Goal: Task Accomplishment & Management: Complete application form

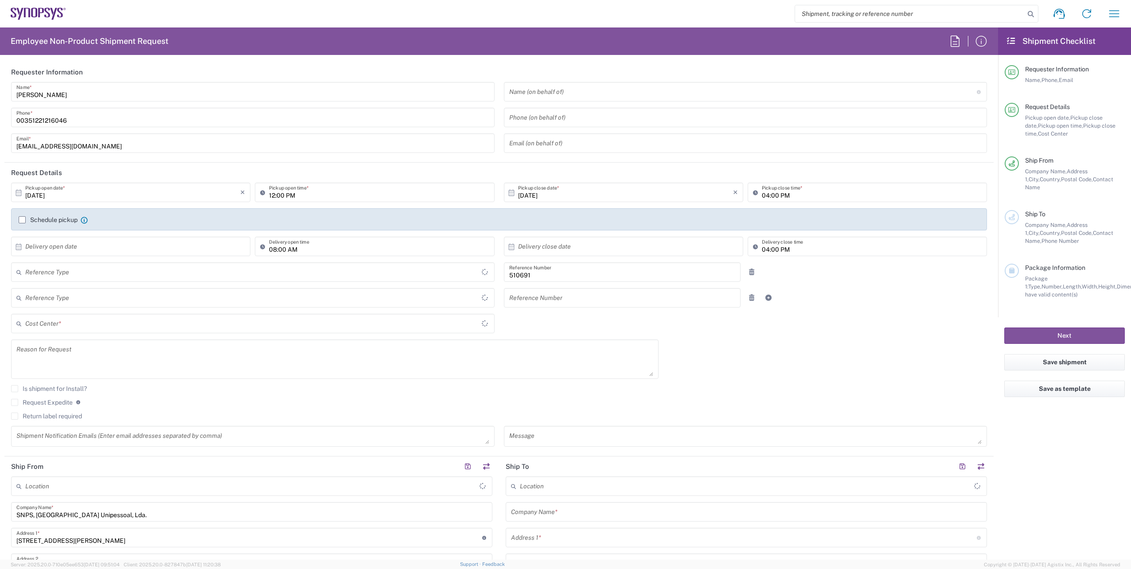
type input "Department"
type input "Delivered at Place"
type input "PT90, SG, MSIP2, R&D 510691"
type input "[GEOGRAPHIC_DATA]"
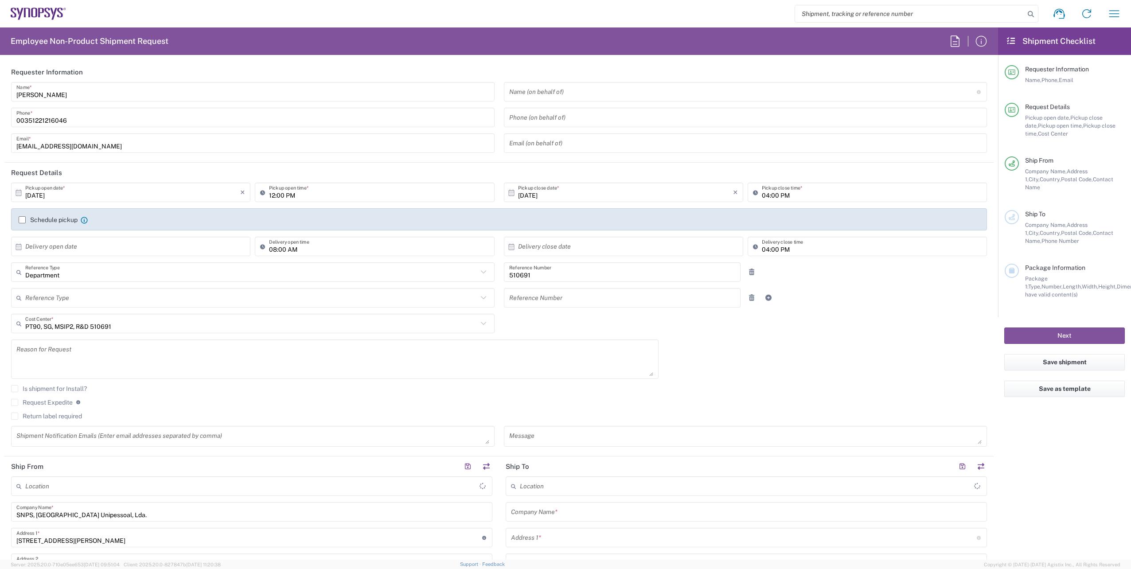
type input "Porto PT02"
click at [72, 197] on input "[DATE]" at bounding box center [132, 193] width 215 height 16
click at [117, 286] on span "30" at bounding box center [119, 286] width 13 height 12
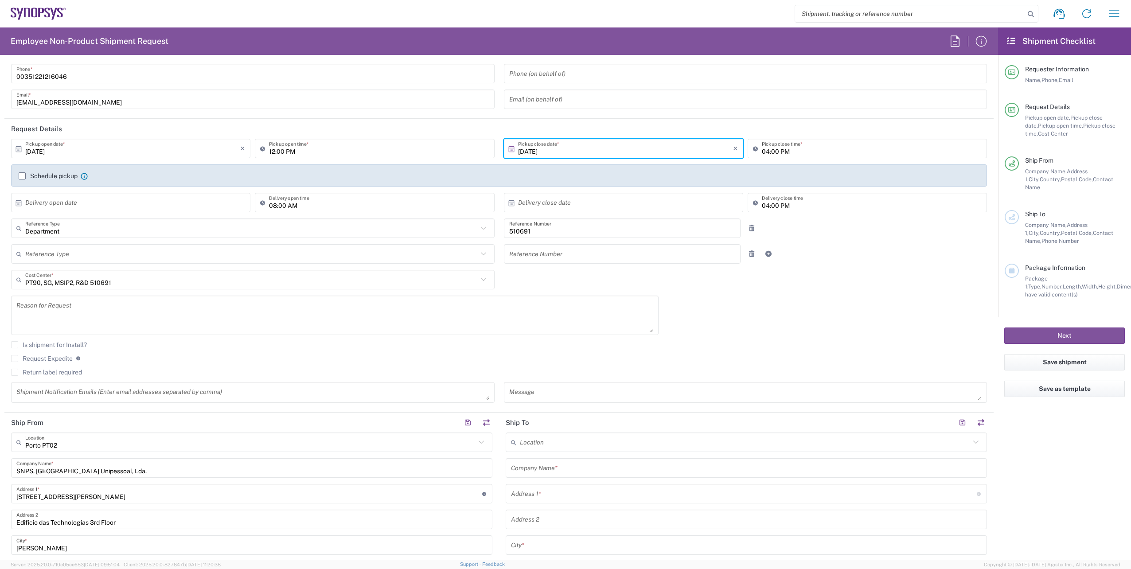
scroll to position [44, 0]
click at [262, 148] on icon at bounding box center [264, 148] width 9 height 14
click at [269, 148] on input "12:00 PM" at bounding box center [379, 148] width 220 height 16
type input "02:00 PM"
click at [764, 151] on input "04:00 PM" at bounding box center [872, 148] width 220 height 16
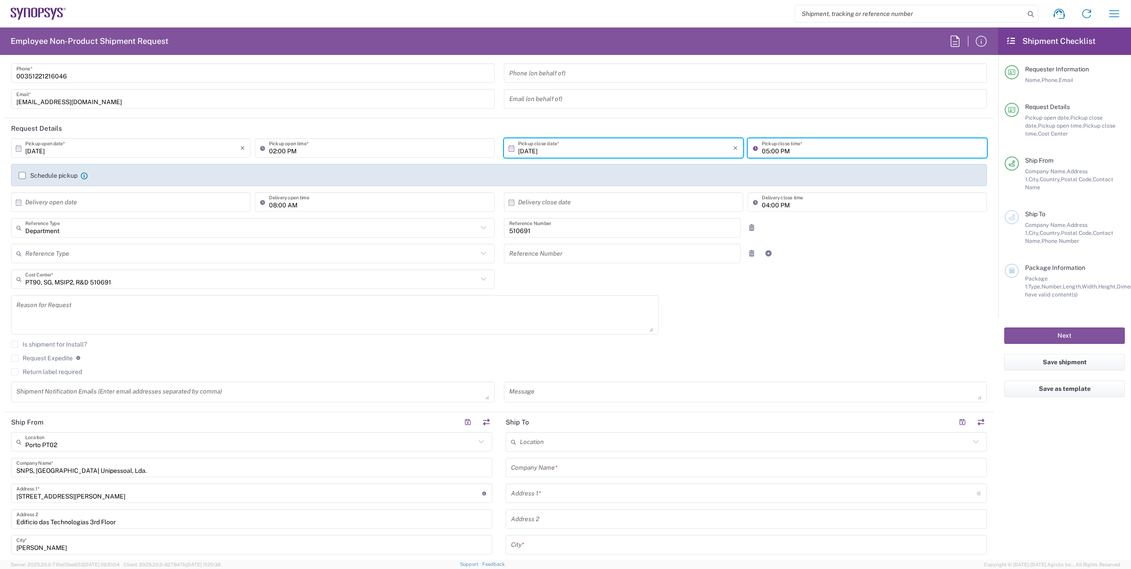
type input "04:00 PM"
click at [799, 317] on div "[DATE] × Pickup open date * Cancel Apply 02:00 PM Pickup open time * [DATE] × P…" at bounding box center [499, 273] width 985 height 270
click at [22, 175] on label "Schedule pickup" at bounding box center [48, 175] width 59 height 7
click at [22, 175] on input "Schedule pickup" at bounding box center [22, 175] width 0 height 0
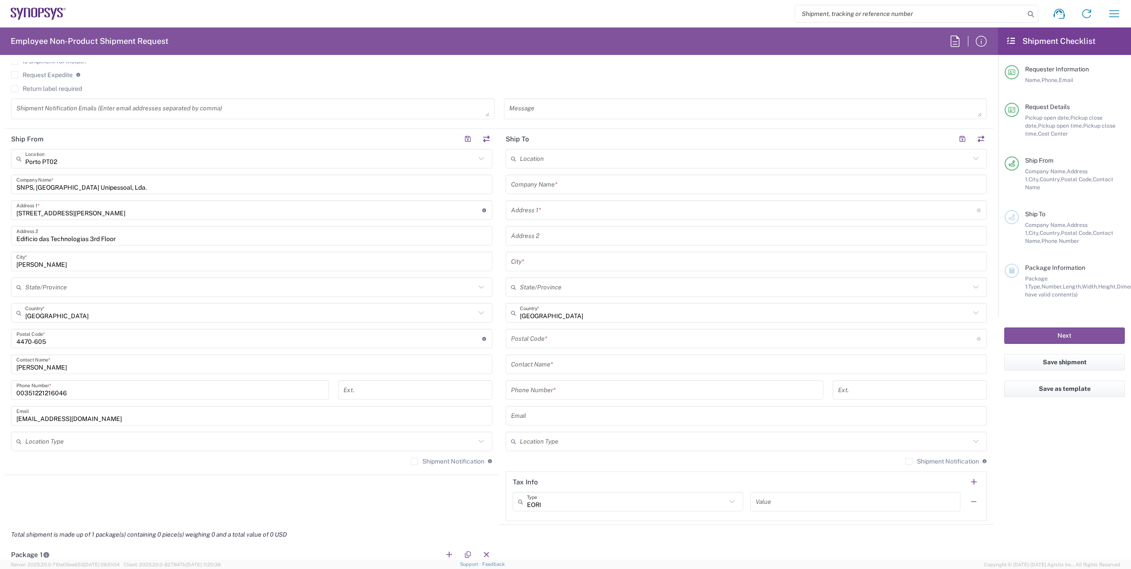
scroll to position [310, 0]
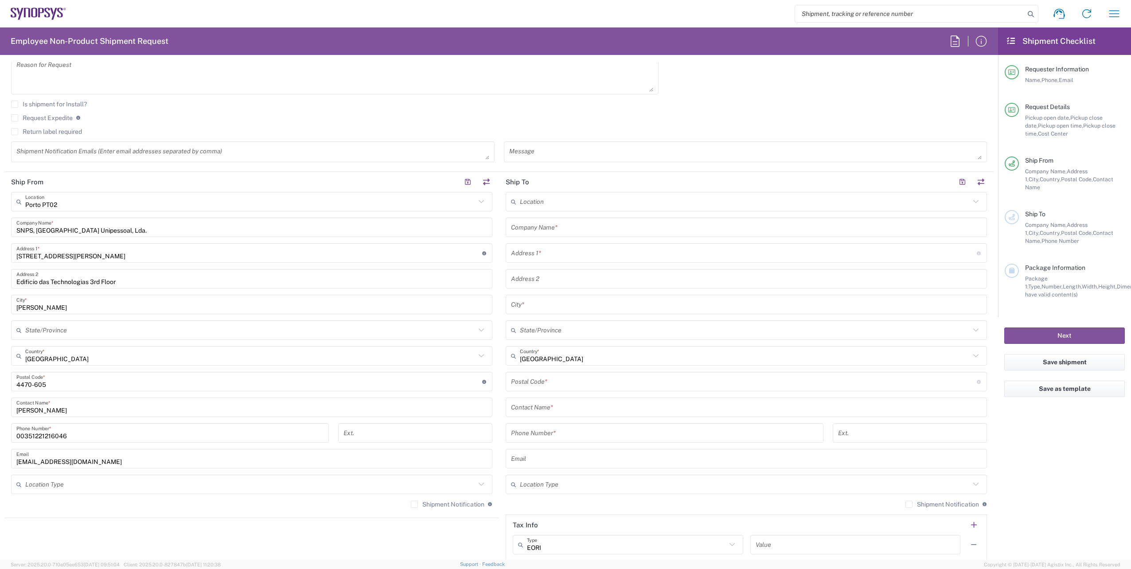
click at [477, 202] on icon at bounding box center [481, 202] width 12 height 12
click at [476, 201] on icon at bounding box center [481, 202] width 12 height 12
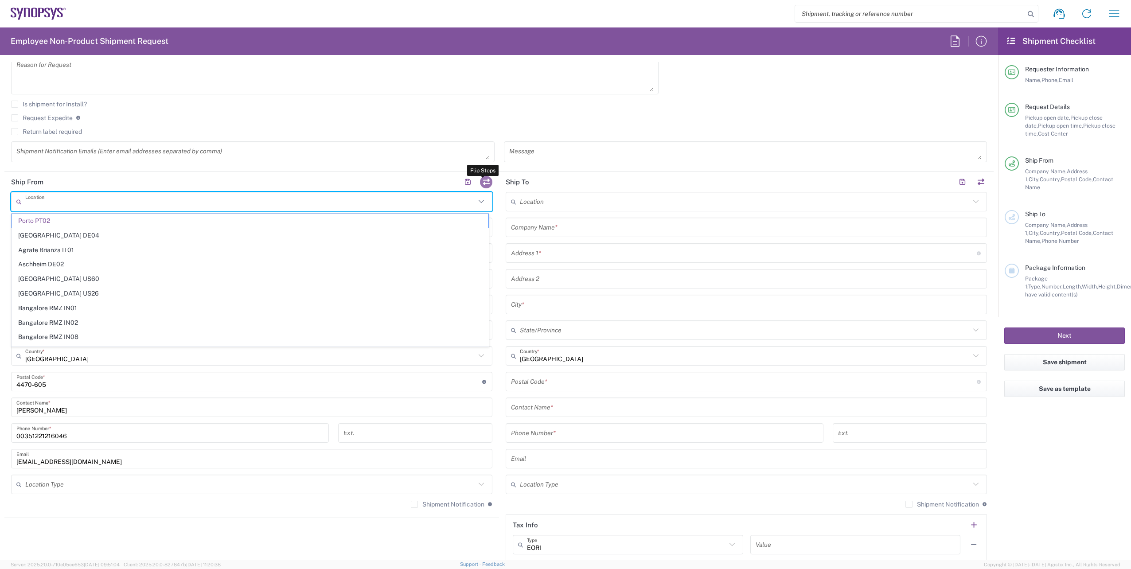
click at [484, 183] on button "button" at bounding box center [486, 182] width 12 height 12
type input "Porto PT02"
type input "SNPS, [GEOGRAPHIC_DATA] Unipessoal, Lda."
type input "[STREET_ADDRESS][PERSON_NAME]"
type input "Edificio das Technologias 3rd Floor"
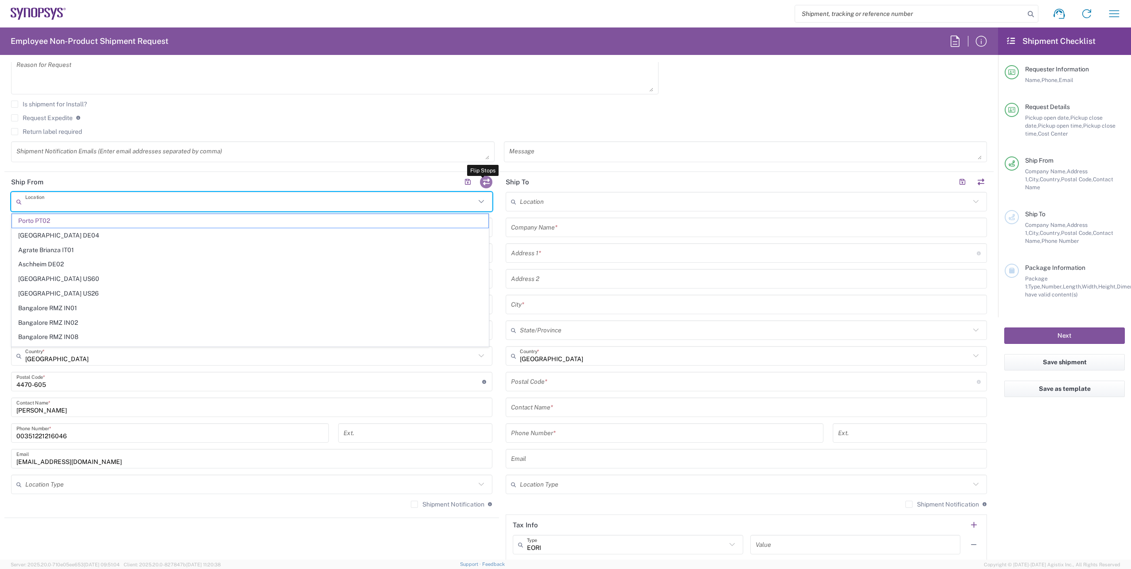
type input "[PERSON_NAME]"
type input "4470-605"
type input "[PERSON_NAME]"
type input "00351221216046"
type input "[EMAIL_ADDRESS][DOMAIN_NAME]"
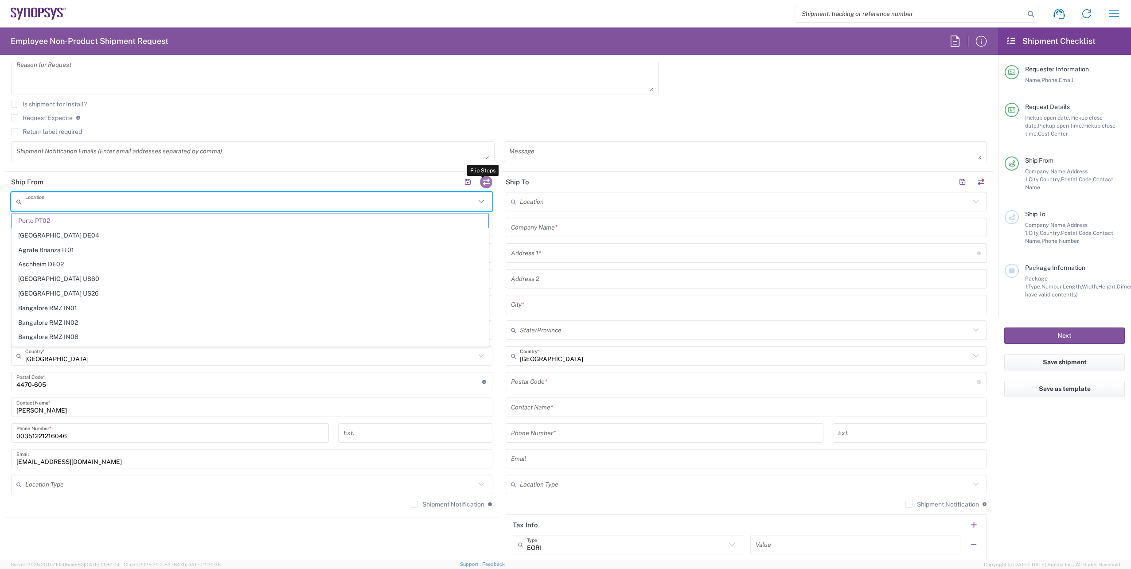
type input "PT503835420"
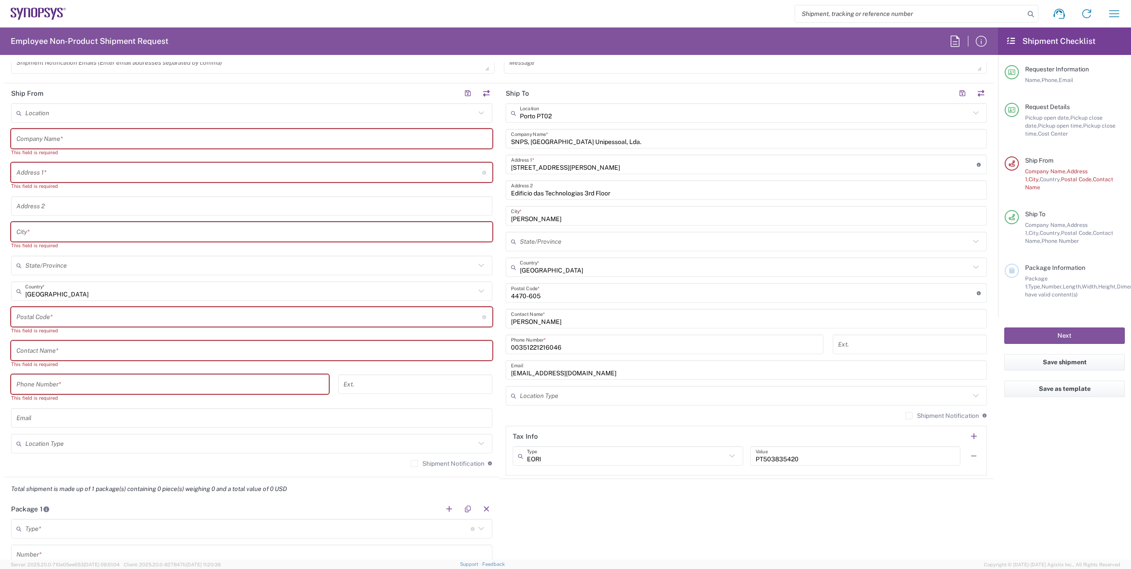
scroll to position [354, 0]
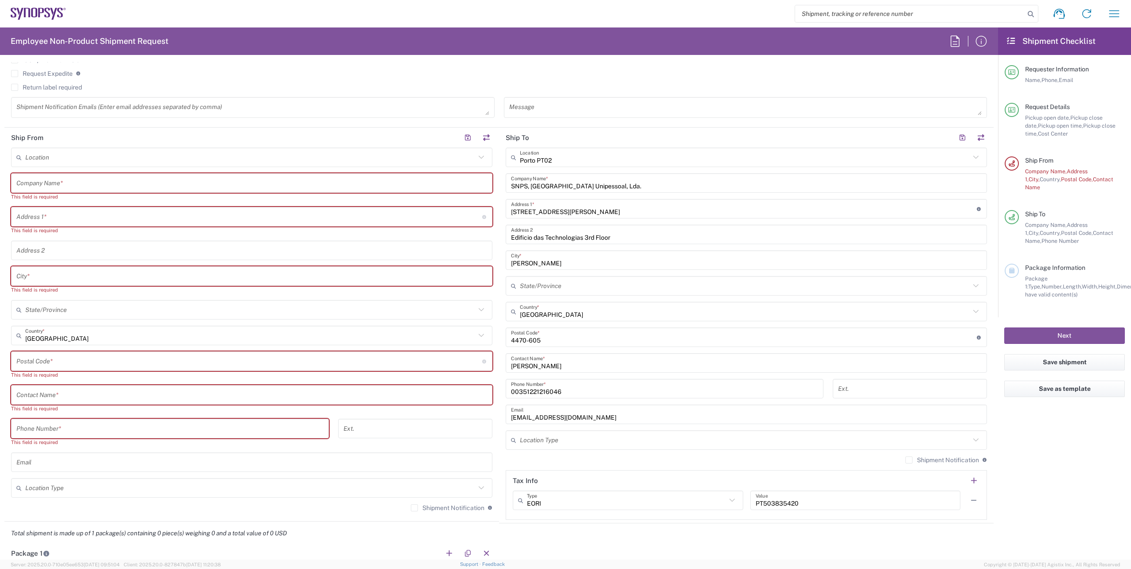
click at [78, 157] on input "text" at bounding box center [250, 158] width 450 height 16
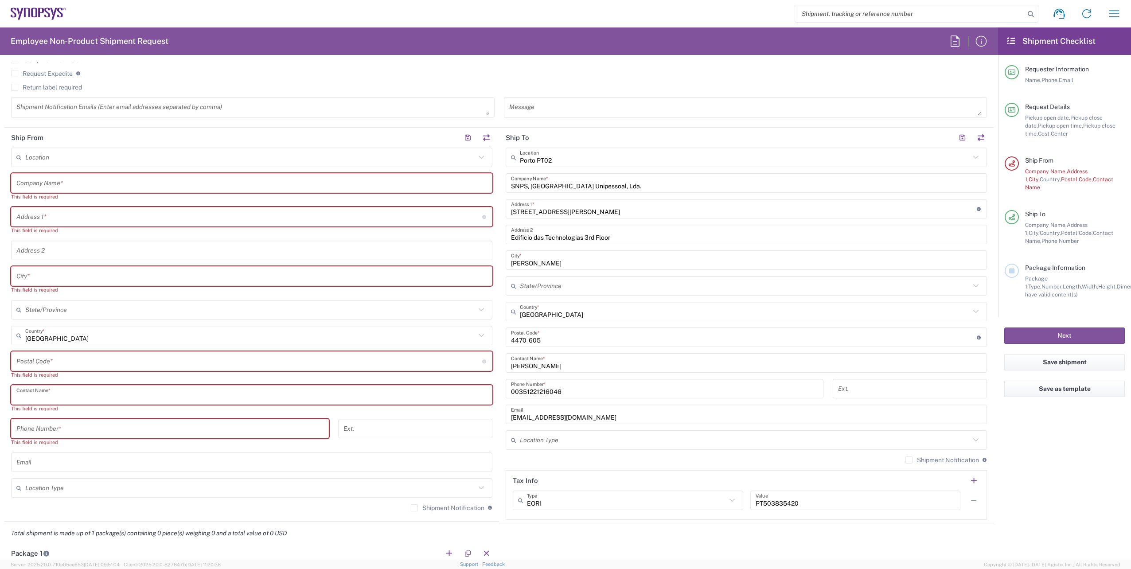
click at [56, 396] on input "text" at bounding box center [251, 395] width 471 height 16
paste input ": [PERSON_NAME]"
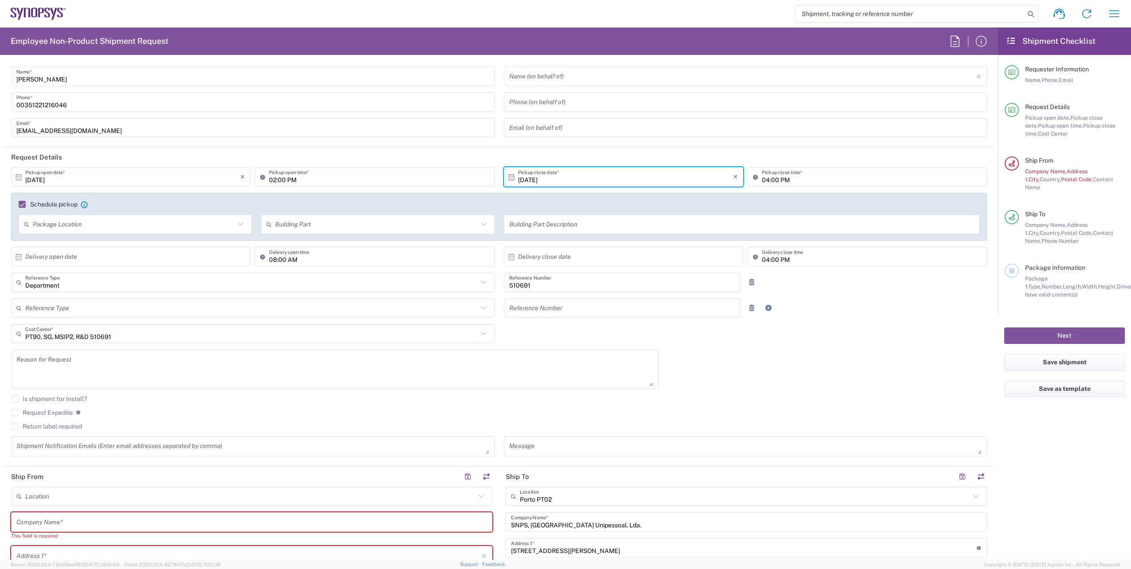
scroll to position [0, 0]
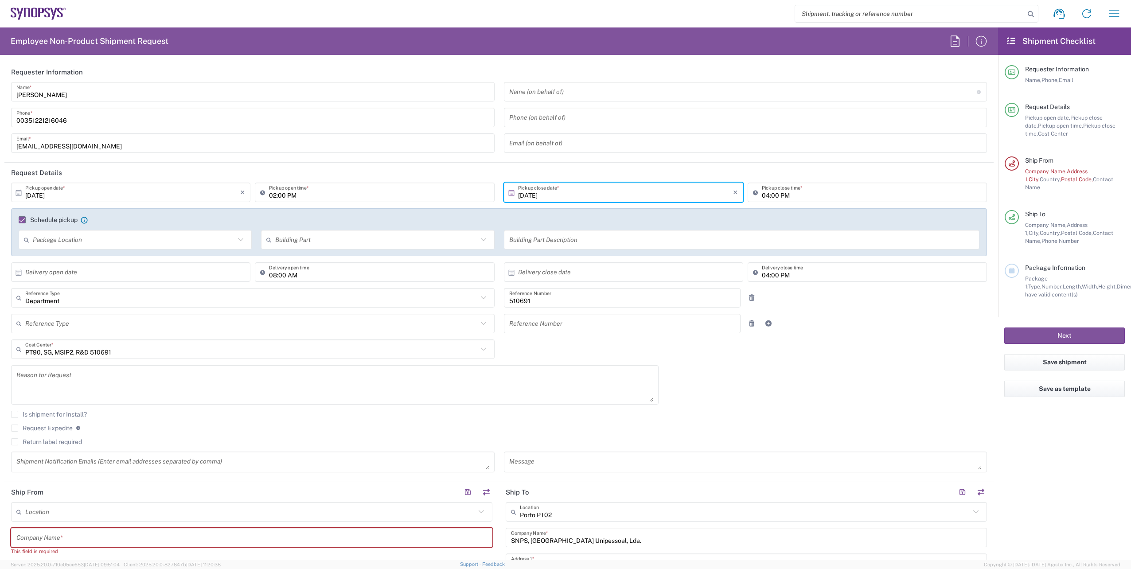
type input "[PERSON_NAME]"
click at [274, 194] on input "02:00 PM" at bounding box center [379, 193] width 220 height 16
type input "03:00 PM"
click at [764, 195] on input "04:00 PM" at bounding box center [872, 193] width 220 height 16
type input "05:00 PM"
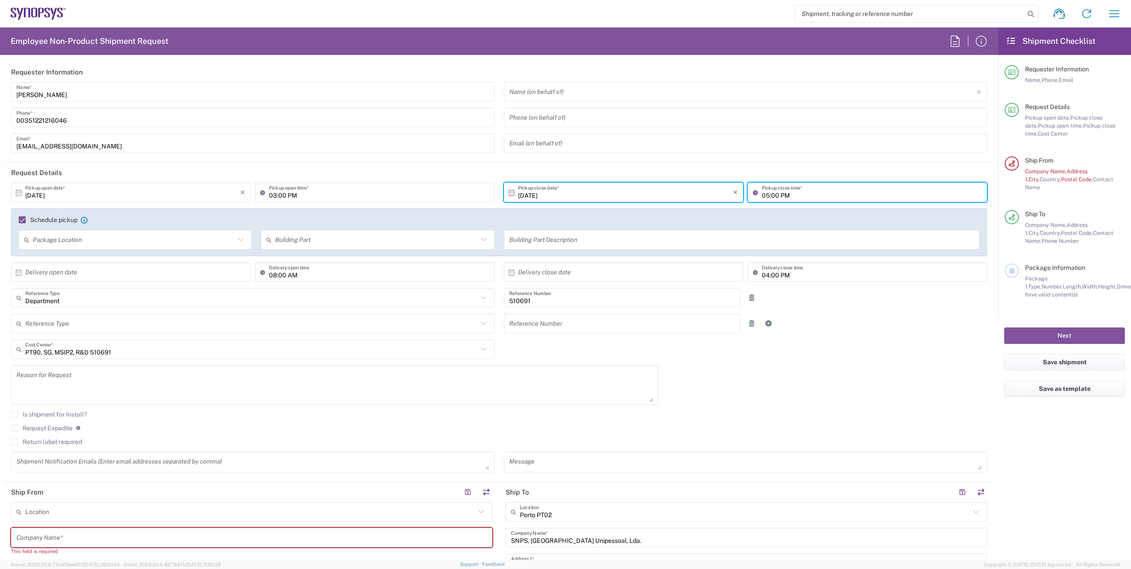
click at [723, 401] on div "[DATE] × Pickup open date * Cancel Apply 03:00 PM Pickup open time * [DATE] × P…" at bounding box center [499, 331] width 985 height 296
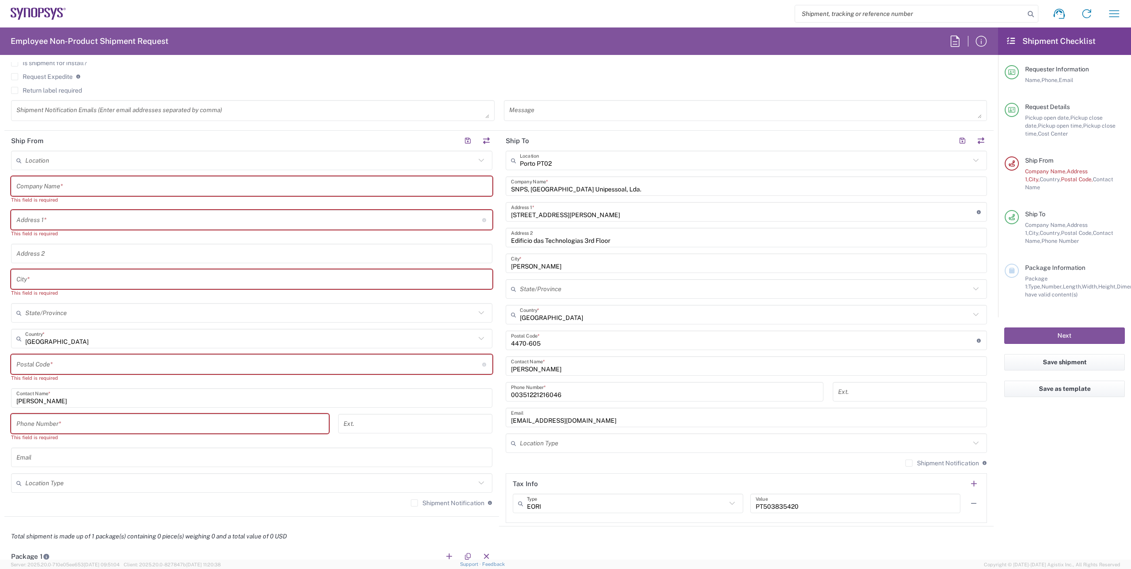
scroll to position [354, 0]
click at [45, 428] on input "tel" at bounding box center [169, 421] width 307 height 16
click at [44, 424] on input "tel" at bounding box center [169, 421] width 307 height 16
paste input "34 91 352 83 52"
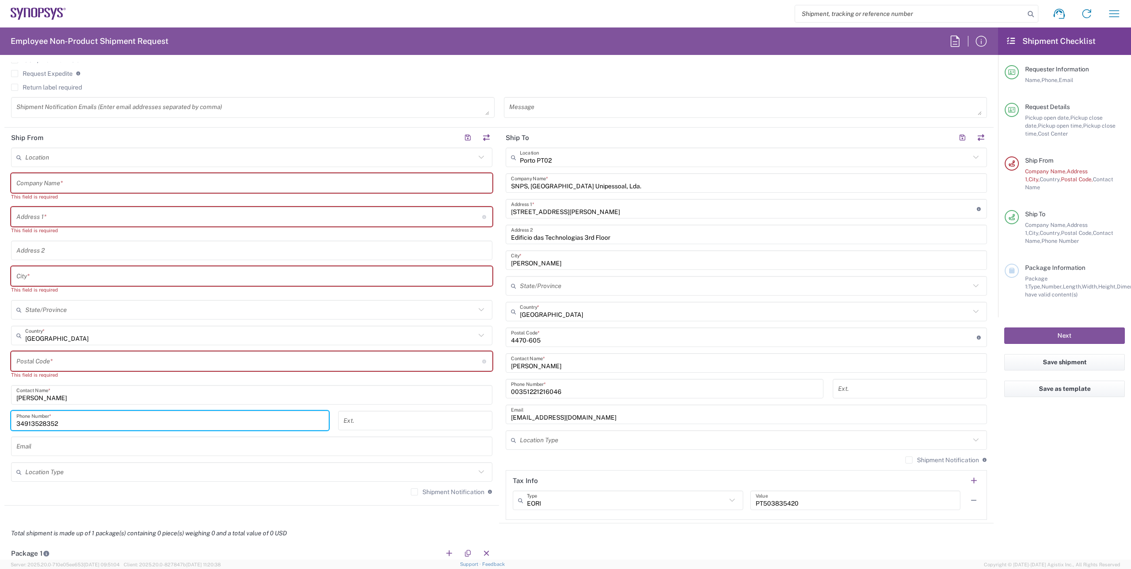
type input "34913528352"
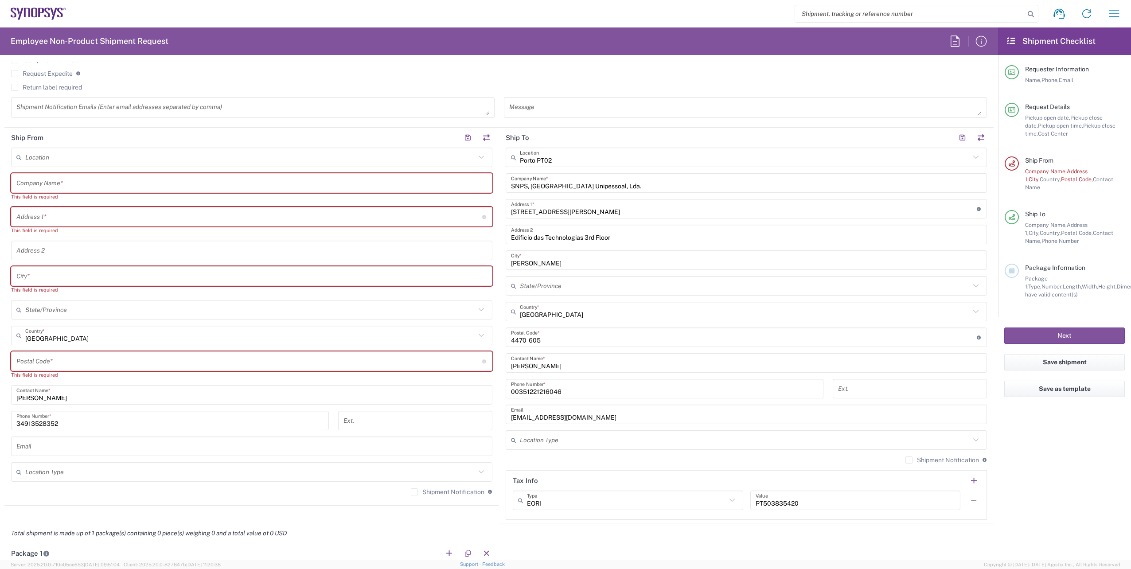
click at [85, 365] on input "undefined" at bounding box center [249, 362] width 466 height 16
paste input "28925"
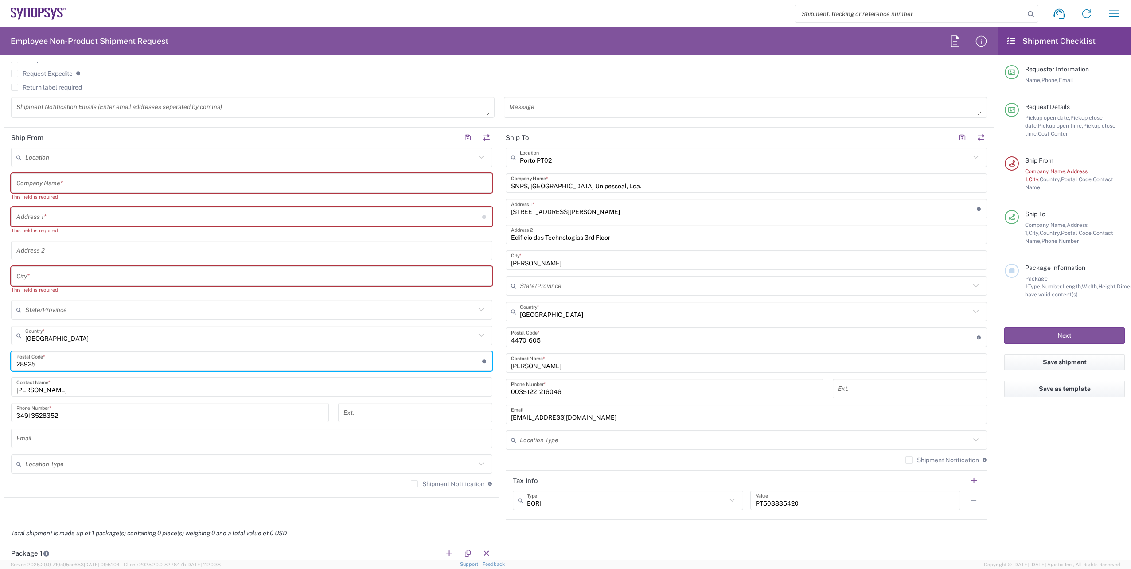
type input "28925"
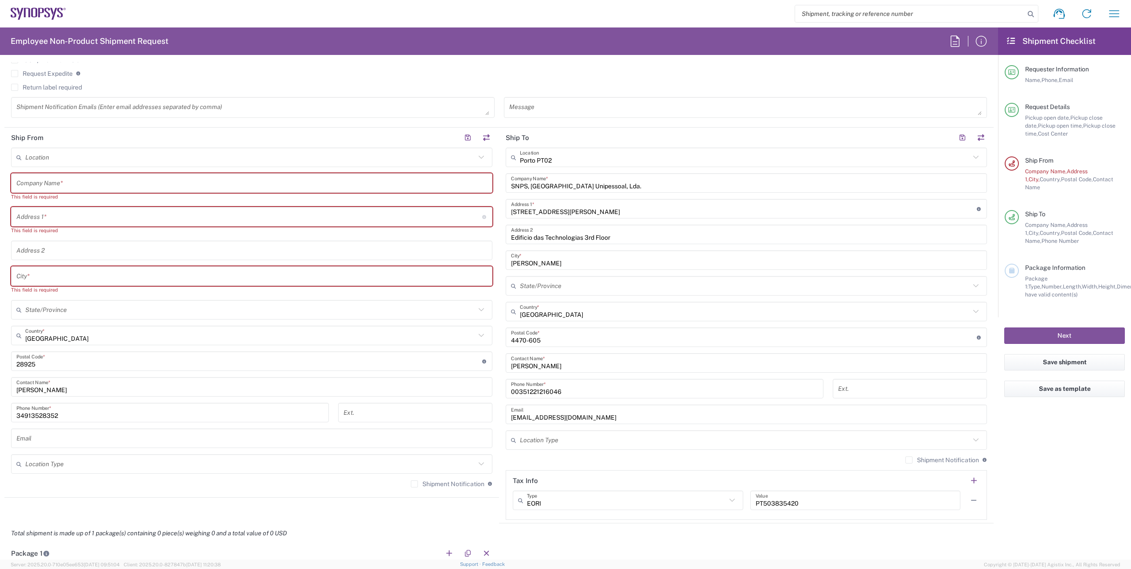
click at [57, 340] on input "[GEOGRAPHIC_DATA]" at bounding box center [250, 336] width 450 height 16
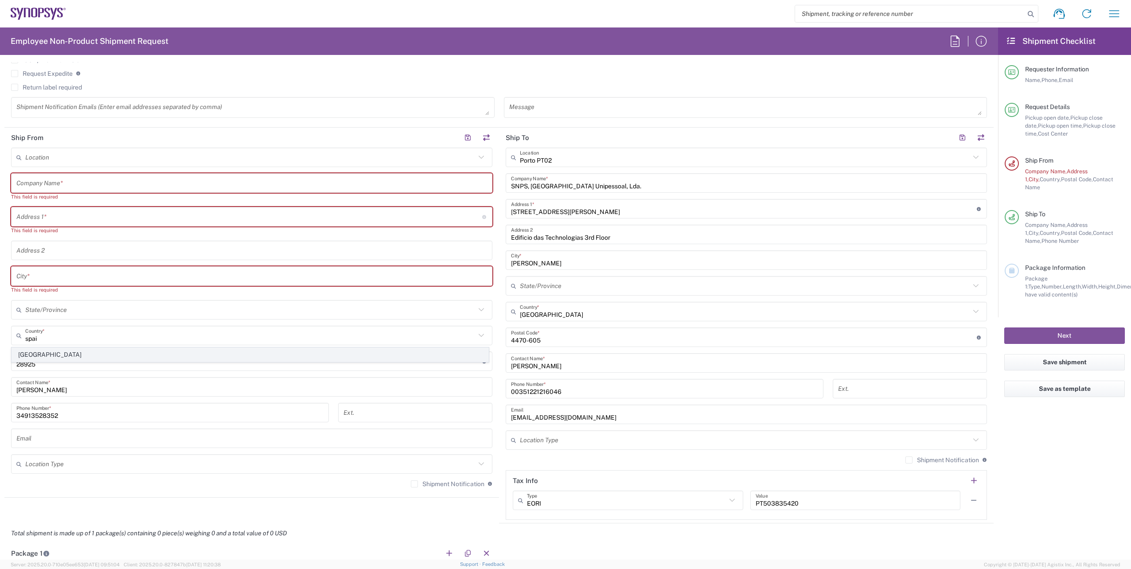
click at [44, 354] on span "[GEOGRAPHIC_DATA]" at bounding box center [250, 355] width 476 height 14
type input "[GEOGRAPHIC_DATA]"
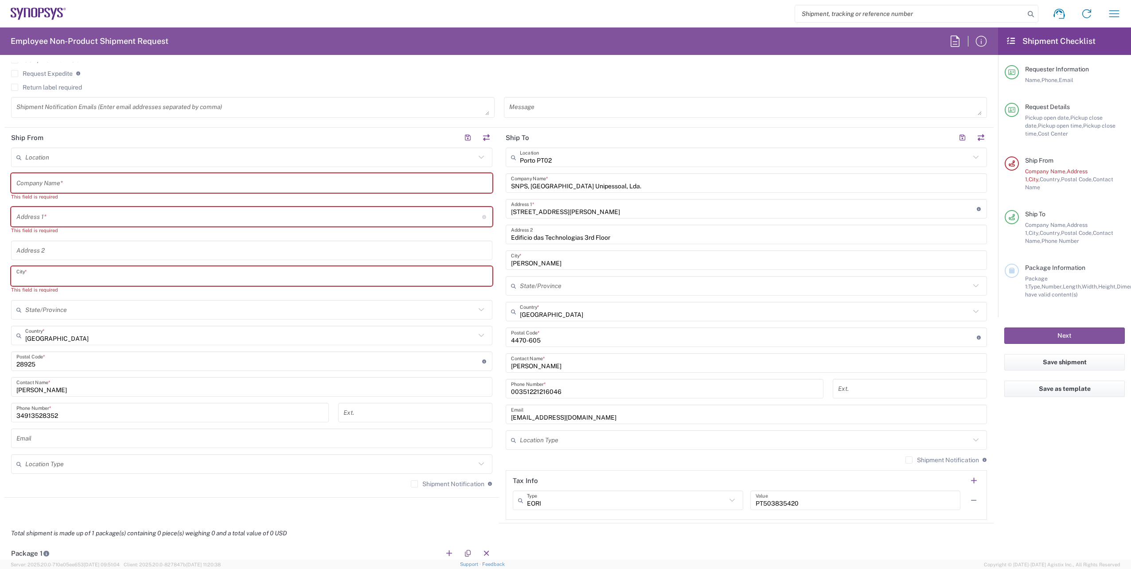
click at [26, 277] on input "text" at bounding box center [251, 276] width 471 height 16
paste input "Alcorcón"
type input "Alcorcón"
click at [64, 305] on input "text" at bounding box center [250, 302] width 450 height 16
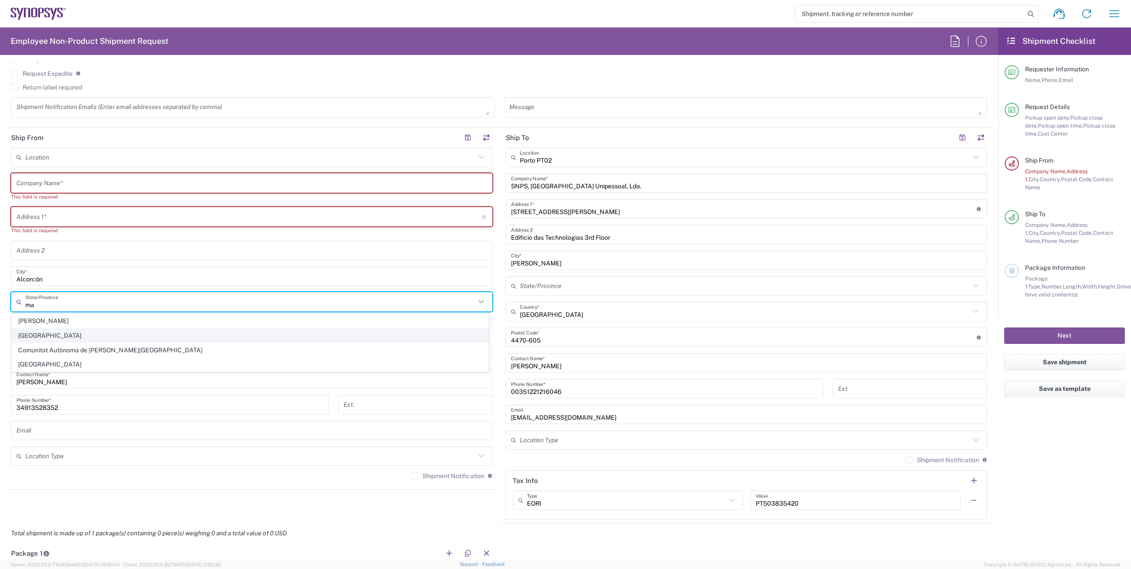
click at [56, 335] on span "[GEOGRAPHIC_DATA]" at bounding box center [250, 336] width 476 height 14
type input "[GEOGRAPHIC_DATA]"
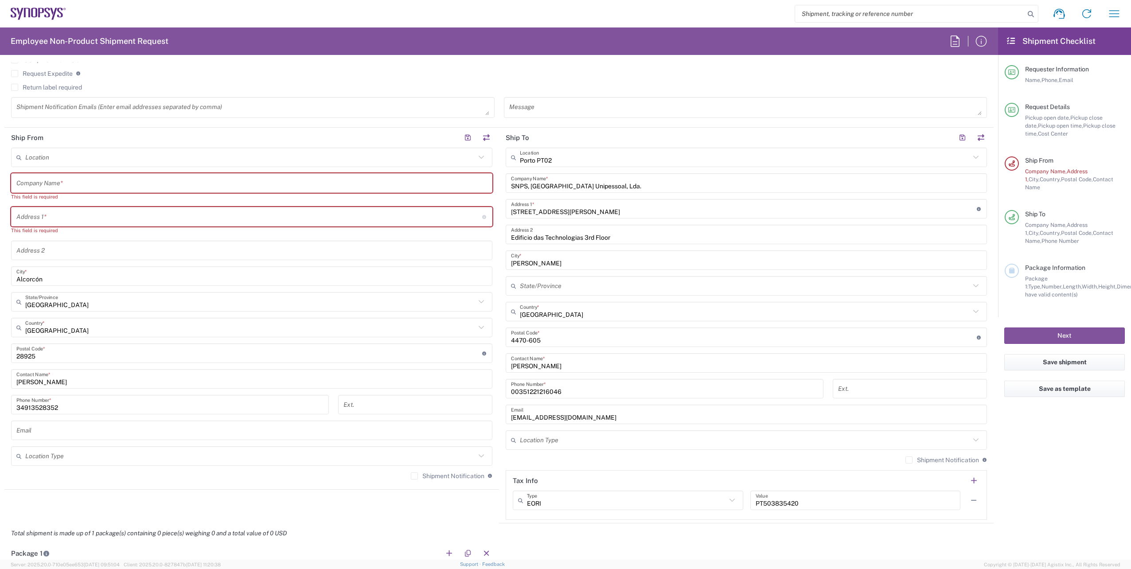
click at [58, 213] on input "text" at bounding box center [249, 217] width 466 height 16
paste input "[STREET_ADDRESS][PERSON_NAME][PERSON_NAME] Ind. [GEOGRAPHIC_DATA][PERSON_NAME]"
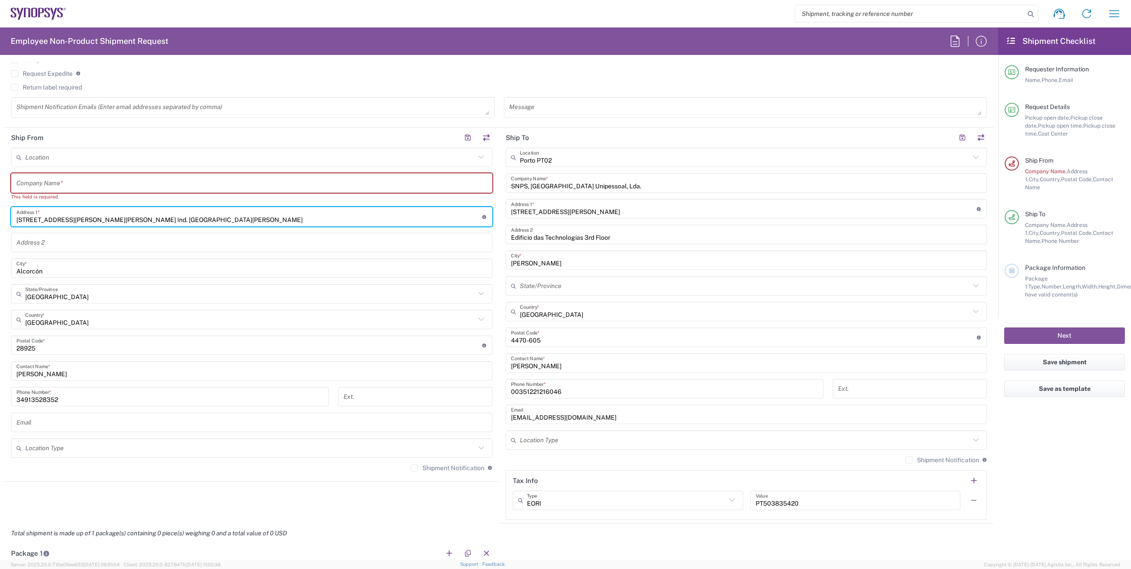
type input "[STREET_ADDRESS][PERSON_NAME][PERSON_NAME] Ind. [GEOGRAPHIC_DATA][PERSON_NAME]"
click at [54, 183] on input "text" at bounding box center [251, 183] width 471 height 16
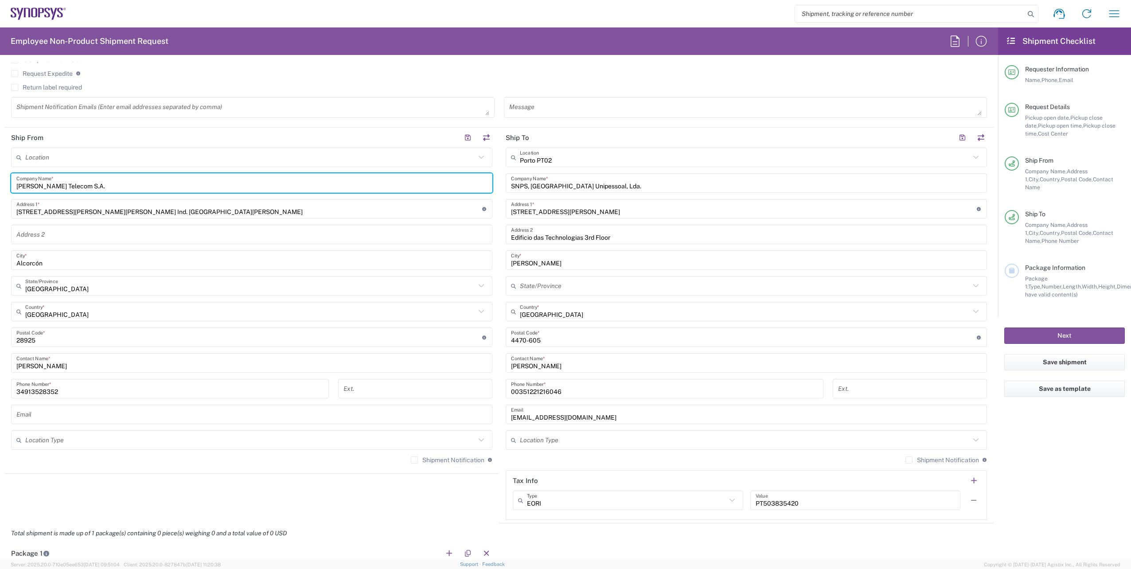
type input "[PERSON_NAME] Telecom S.A."
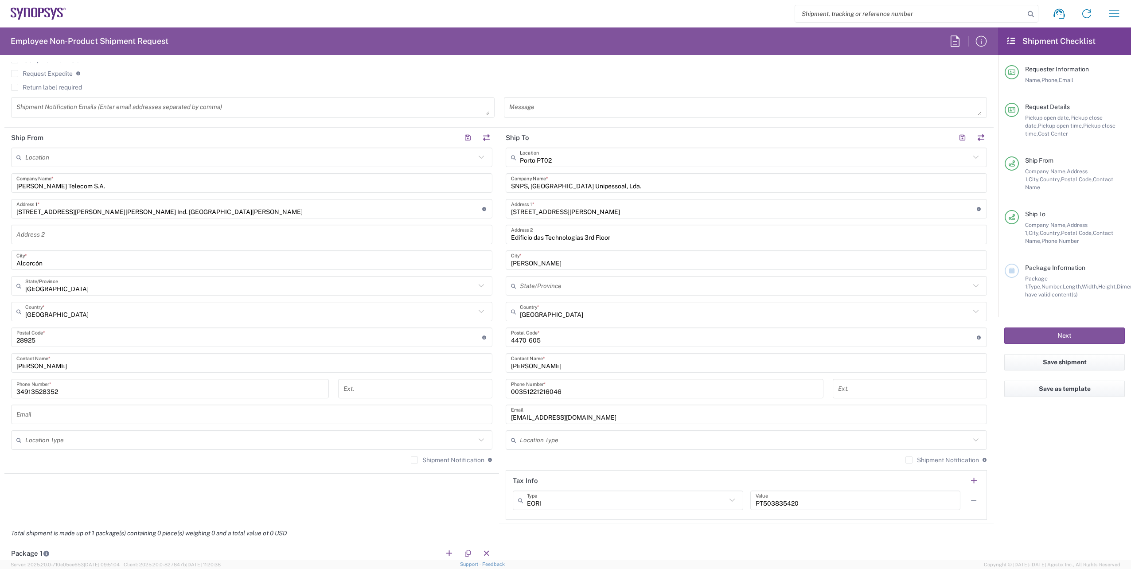
click at [179, 417] on input "text" at bounding box center [251, 415] width 471 height 16
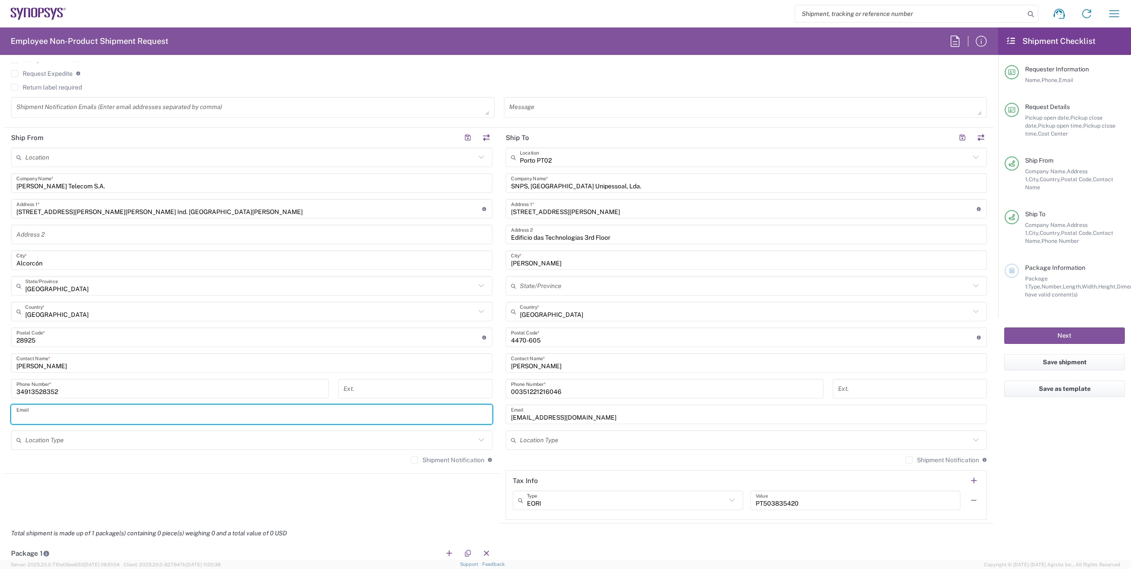
paste input "[PERSON_NAME][EMAIL_ADDRESS][PERSON_NAME][DOMAIN_NAME]>"
type input "[PERSON_NAME][EMAIL_ADDRESS][PERSON_NAME][DOMAIN_NAME]"
click at [411, 460] on label "Shipment Notification" at bounding box center [448, 459] width 74 height 7
click at [414, 460] on input "Shipment Notification" at bounding box center [414, 460] width 0 height 0
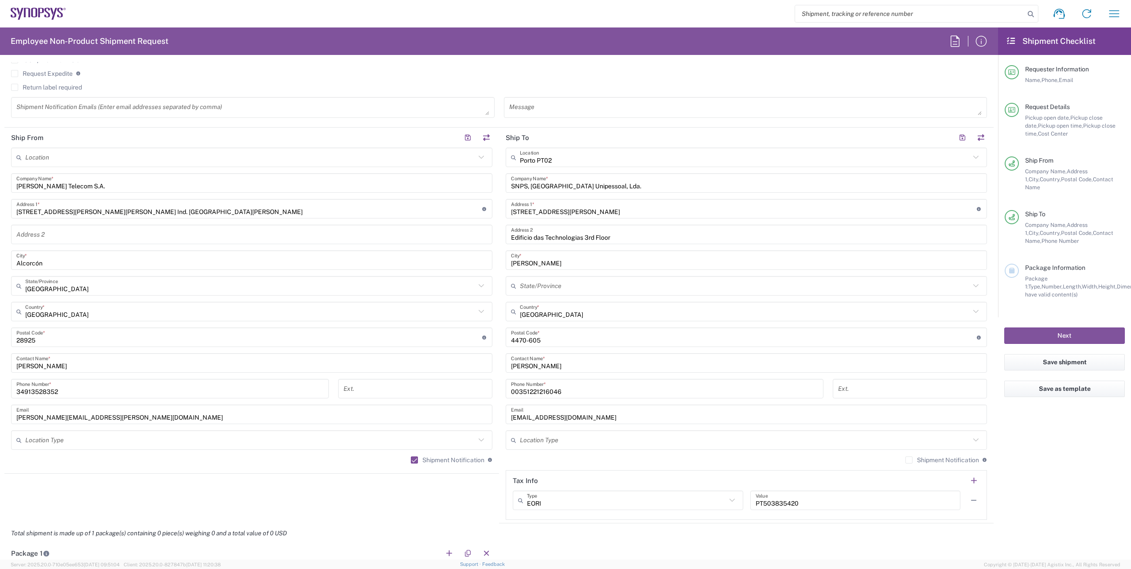
click at [905, 460] on label "Shipment Notification" at bounding box center [942, 459] width 74 height 7
click at [909, 460] on input "Shipment Notification" at bounding box center [909, 460] width 0 height 0
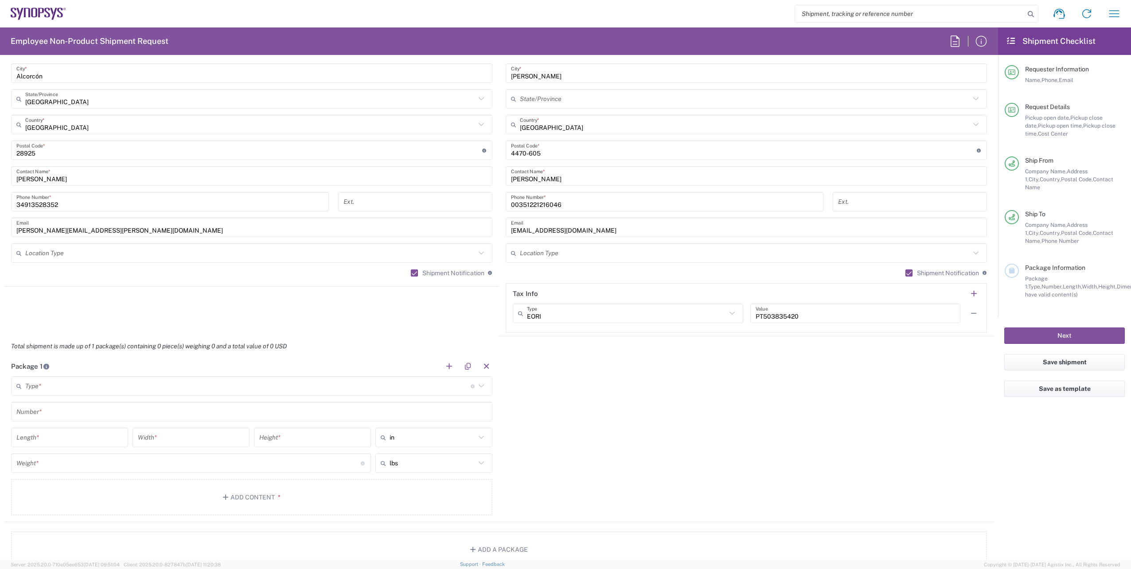
scroll to position [665, 0]
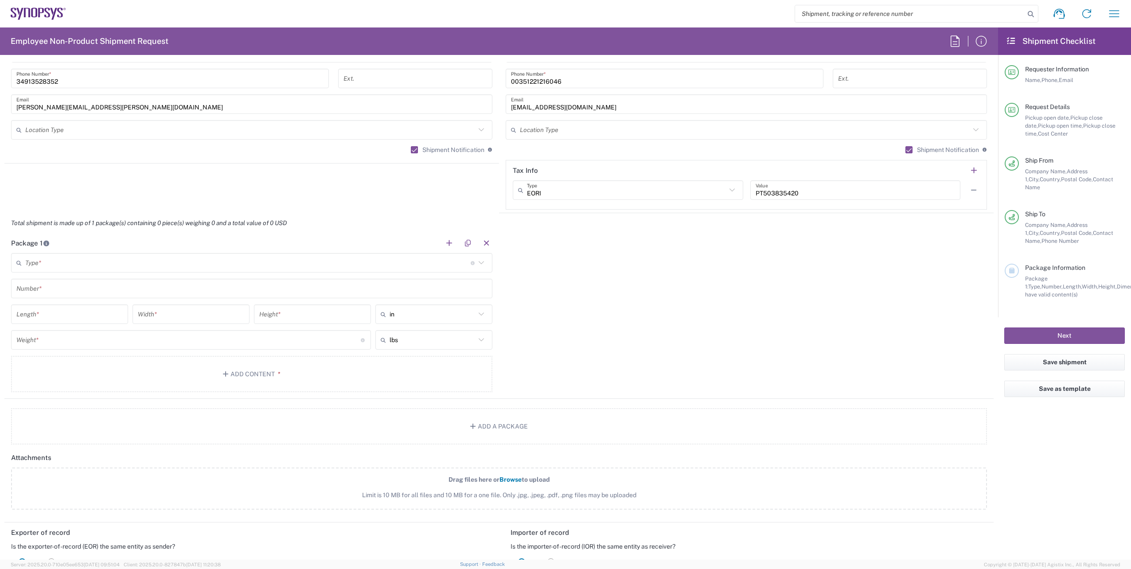
click at [483, 263] on icon at bounding box center [481, 263] width 12 height 12
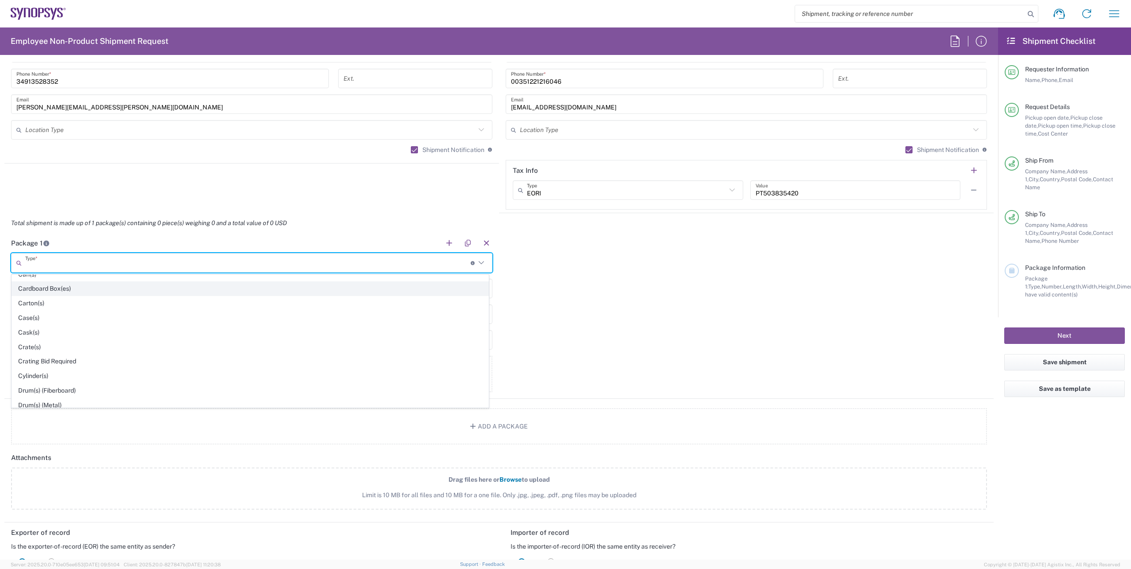
scroll to position [89, 0]
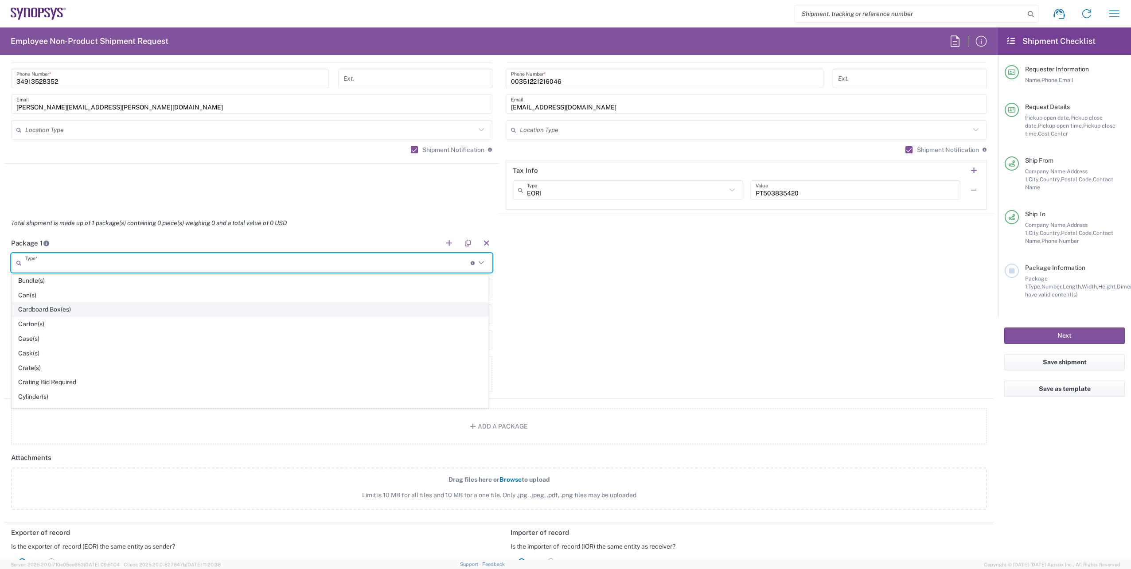
click at [58, 311] on span "Cardboard Box(es)" at bounding box center [250, 310] width 476 height 14
type input "Cardboard Box(es)"
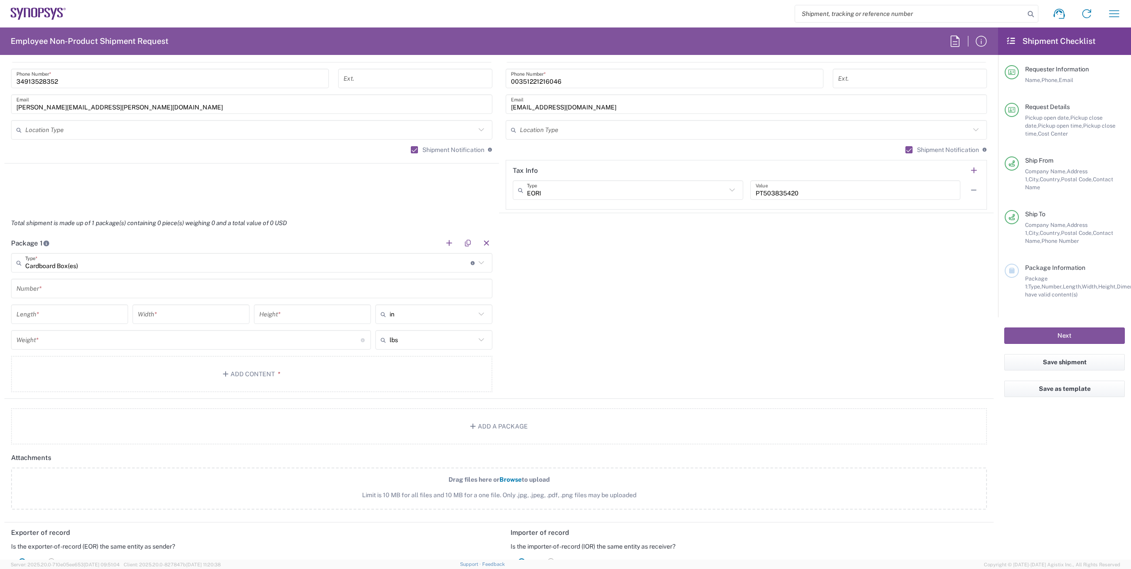
click at [369, 286] on input "text" at bounding box center [251, 289] width 471 height 16
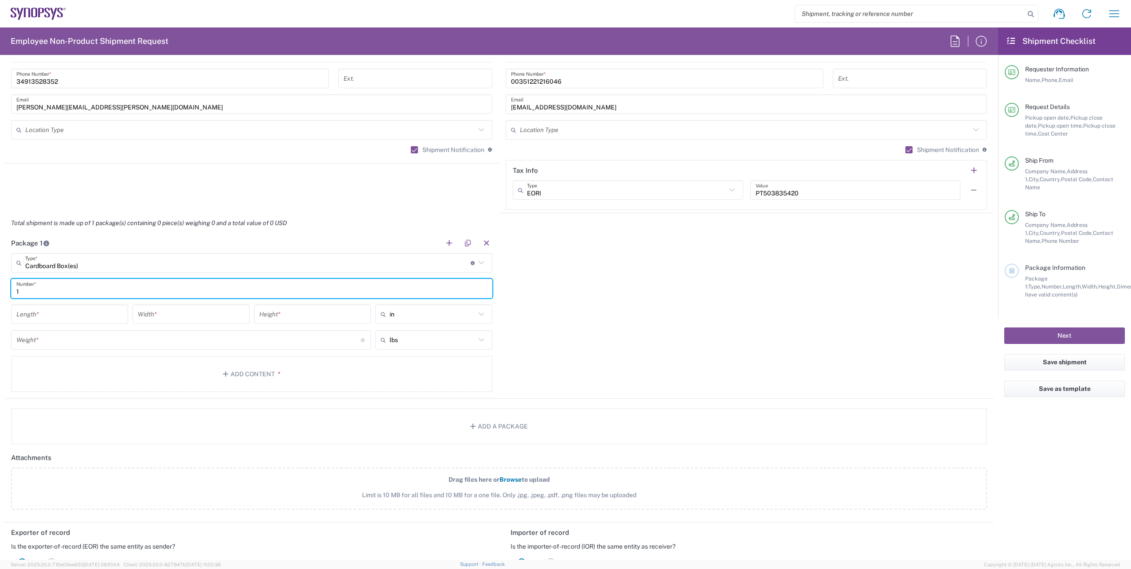
type input "1"
click at [468, 316] on input "text" at bounding box center [432, 314] width 86 height 14
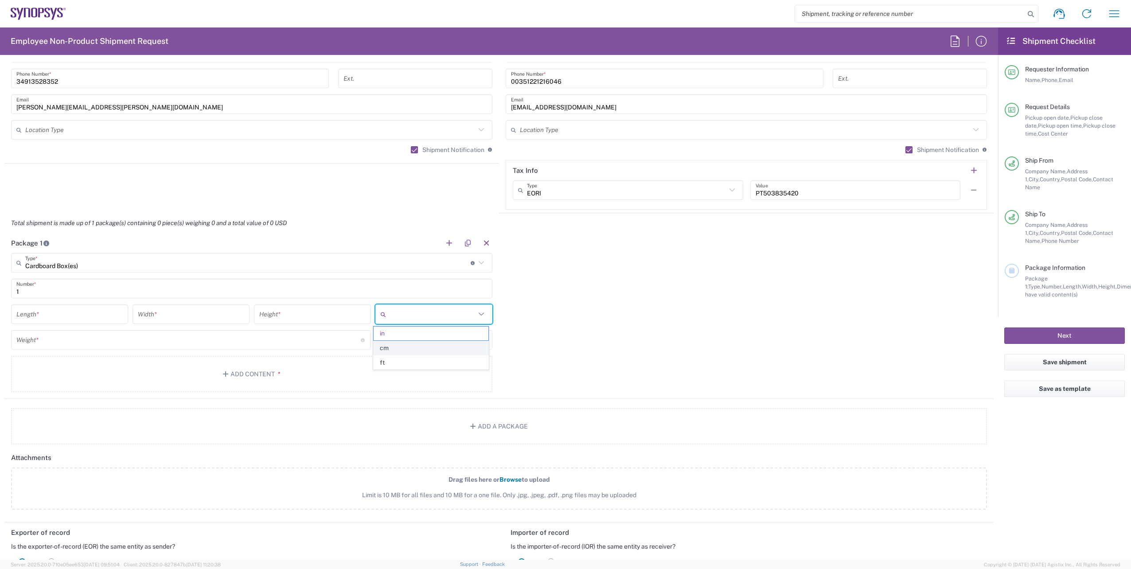
click at [405, 342] on span "cm" at bounding box center [430, 348] width 114 height 14
type input "cm"
click at [81, 307] on input "number" at bounding box center [69, 315] width 106 height 16
type input "32"
type input "23"
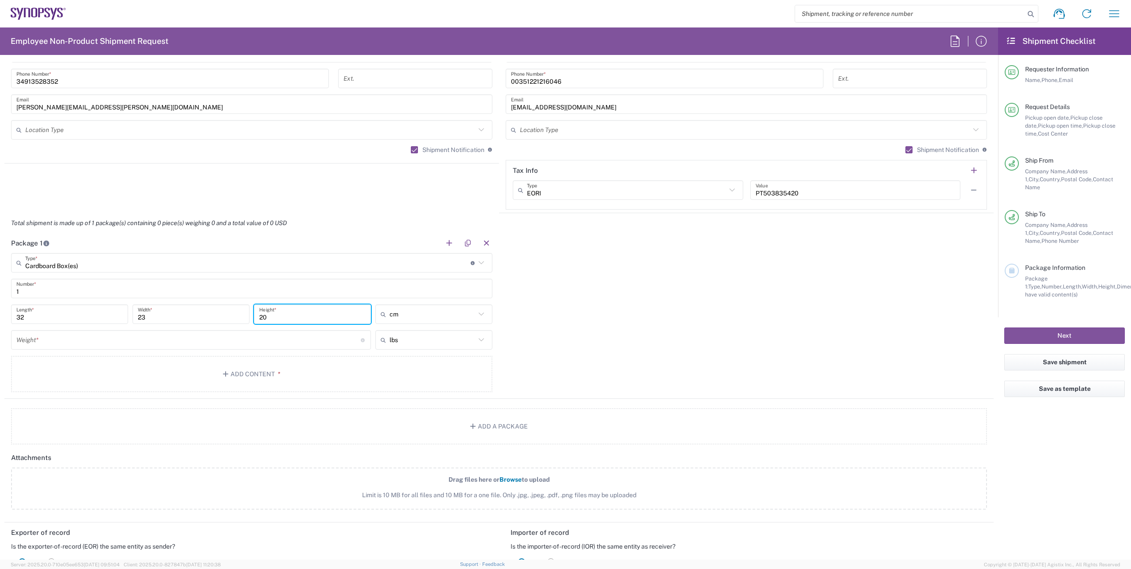
type input "20"
click at [484, 337] on div "lbs" at bounding box center [433, 339] width 117 height 19
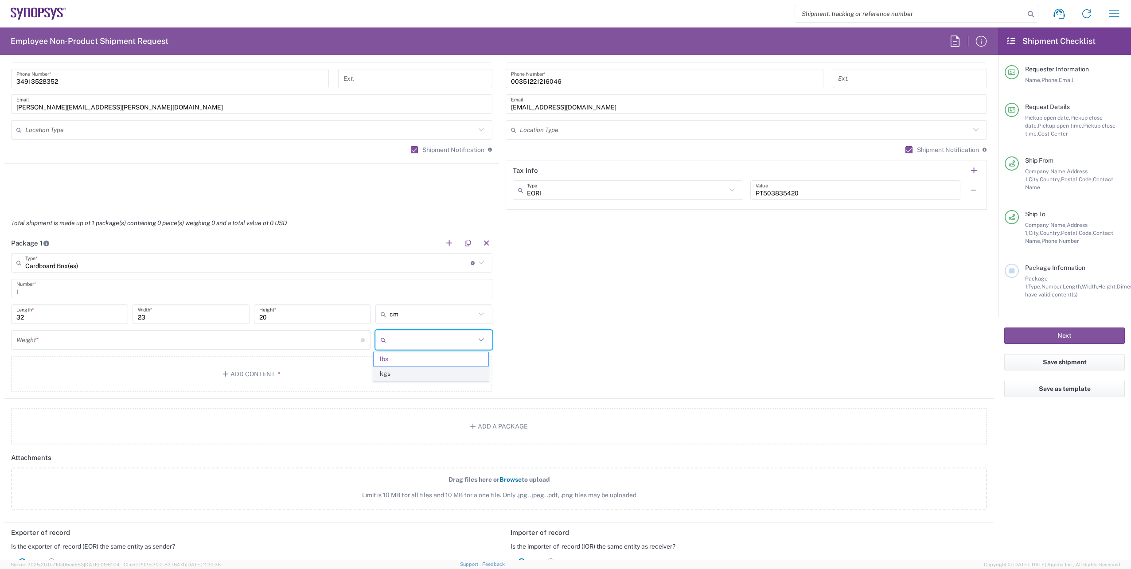
click at [437, 372] on span "kgs" at bounding box center [430, 374] width 114 height 14
type input "kgs"
click at [152, 337] on input "number" at bounding box center [188, 340] width 344 height 16
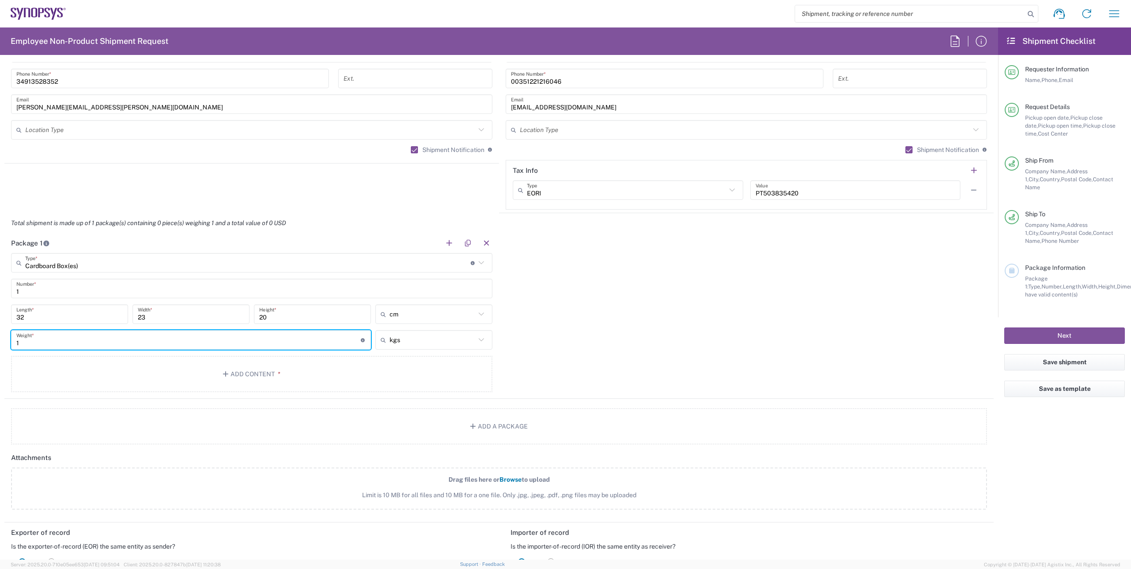
type input "1"
click at [572, 349] on div "Package 1 Cardboard Box(es) Type * Material used to package goods Bale(s) Baske…" at bounding box center [498, 316] width 989 height 166
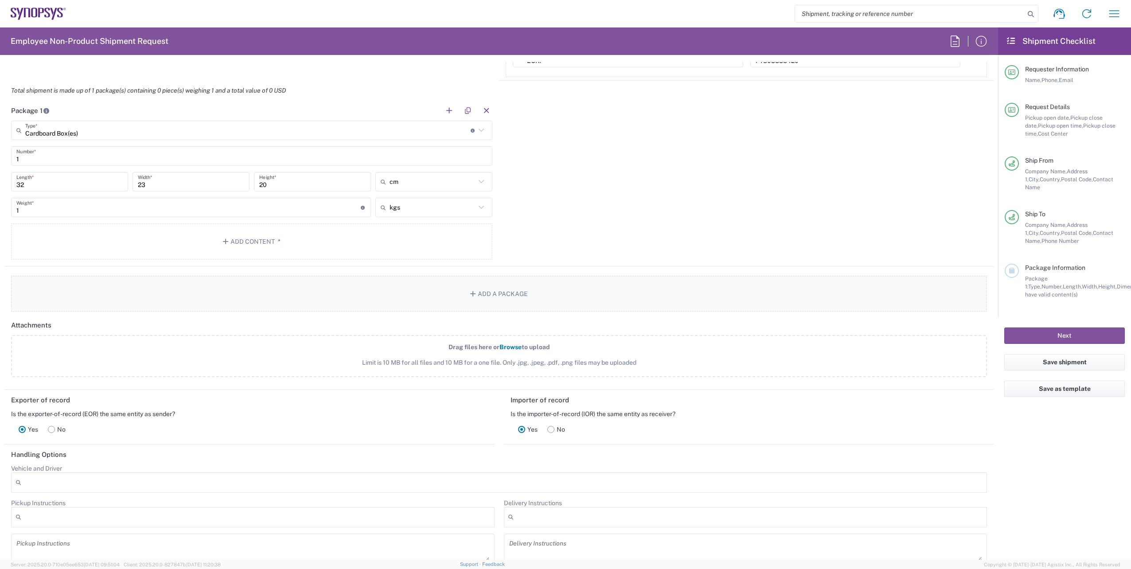
scroll to position [797, 0]
click at [261, 241] on button "Add Content *" at bounding box center [251, 241] width 481 height 36
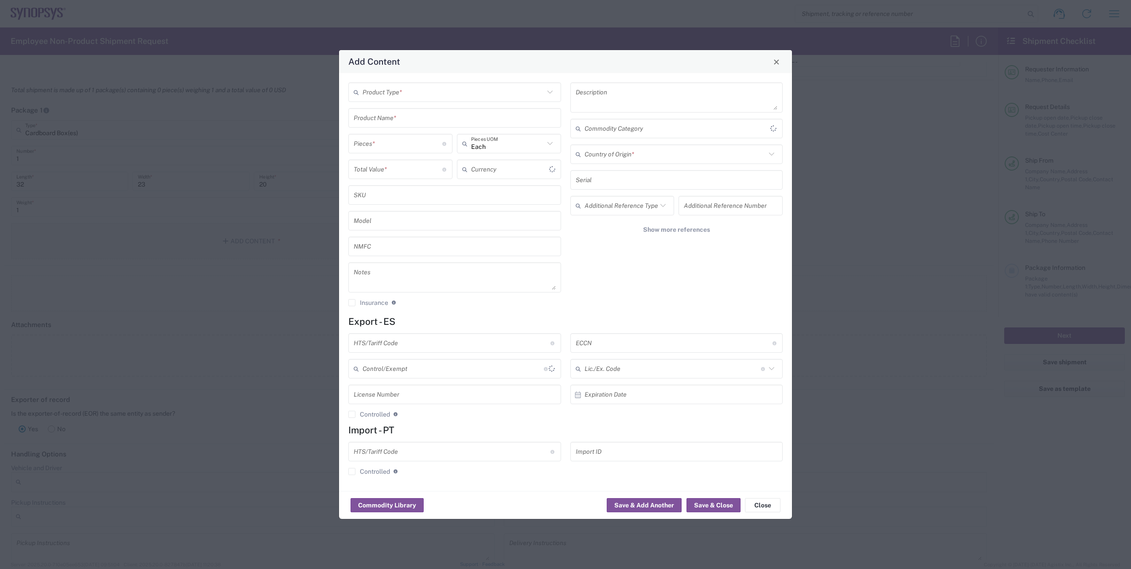
type input "US Dollar"
click at [546, 93] on icon at bounding box center [550, 92] width 12 height 12
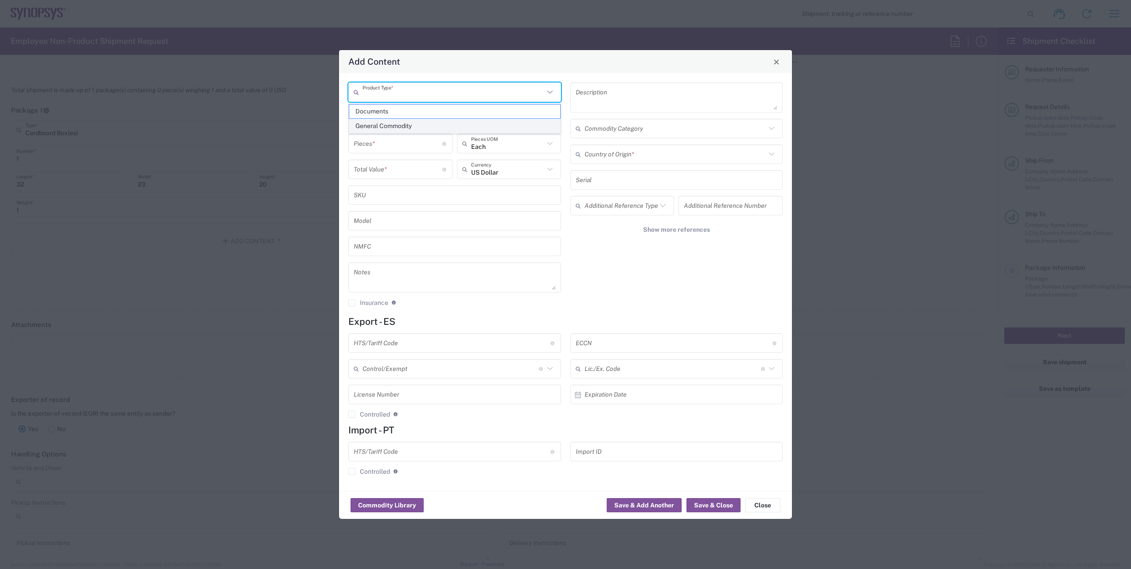
click at [393, 126] on span "General Commodity" at bounding box center [454, 126] width 211 height 14
type input "General Commodity"
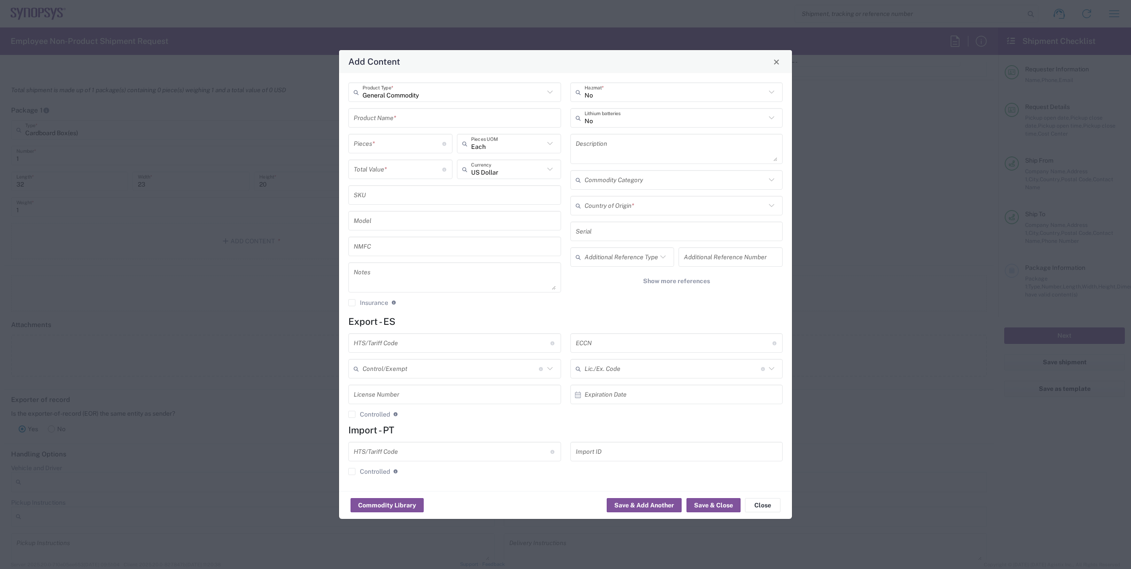
click at [392, 120] on input "text" at bounding box center [455, 118] width 202 height 16
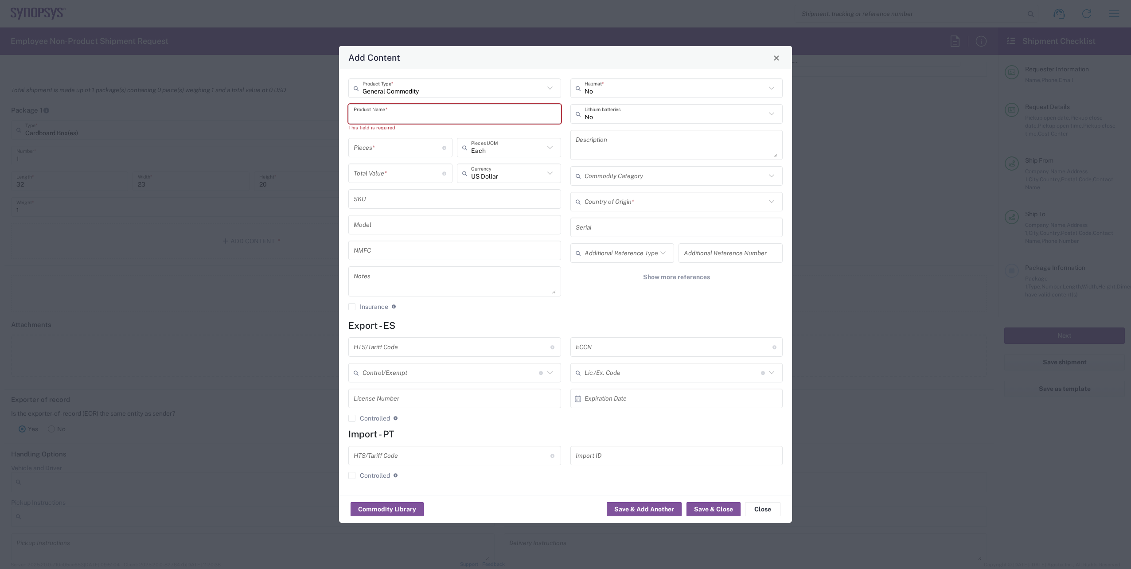
click at [396, 352] on input "text" at bounding box center [452, 347] width 197 height 16
paste input "8544200090"
type input "8544200090"
click at [611, 342] on input "text" at bounding box center [674, 347] width 197 height 16
click at [629, 348] on input "text" at bounding box center [674, 347] width 197 height 16
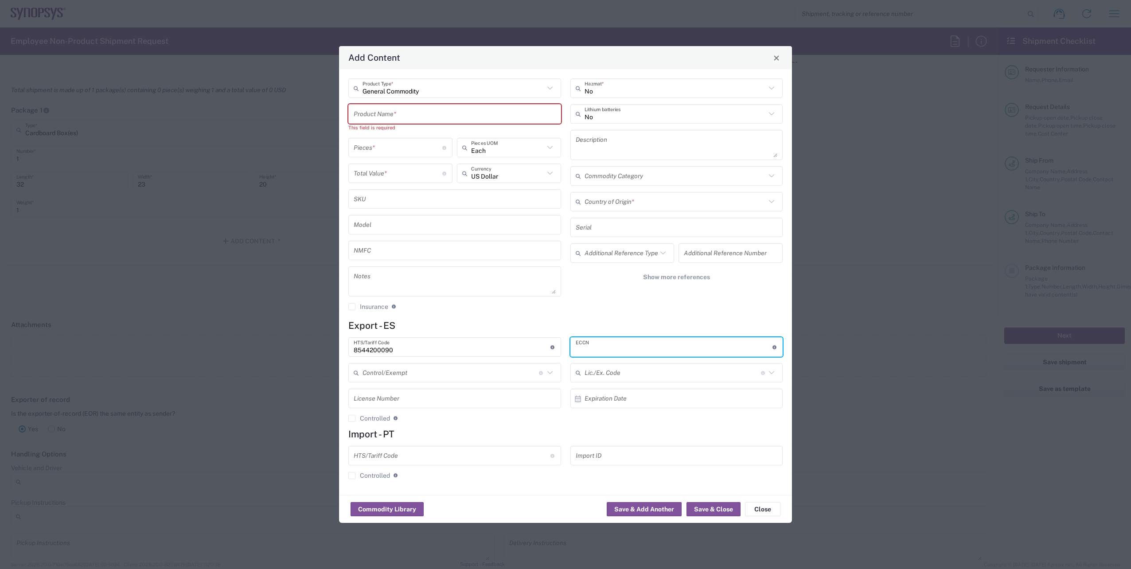
paste input "EAR99"
type input "EAR99"
click at [462, 375] on input "text" at bounding box center [450, 373] width 176 height 16
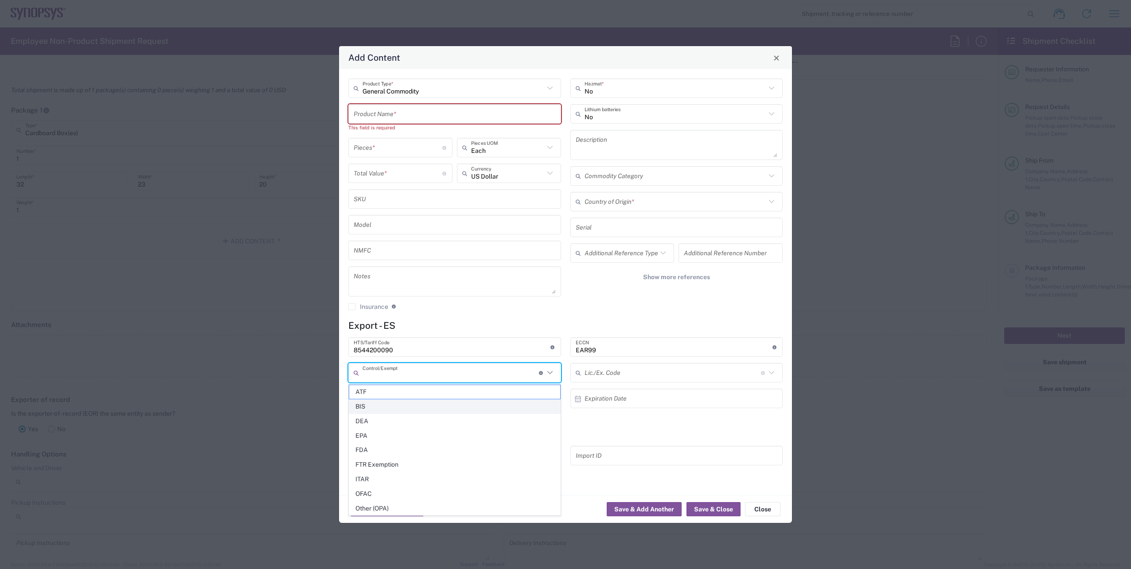
click at [397, 403] on span "BIS" at bounding box center [454, 407] width 211 height 14
type input "BIS"
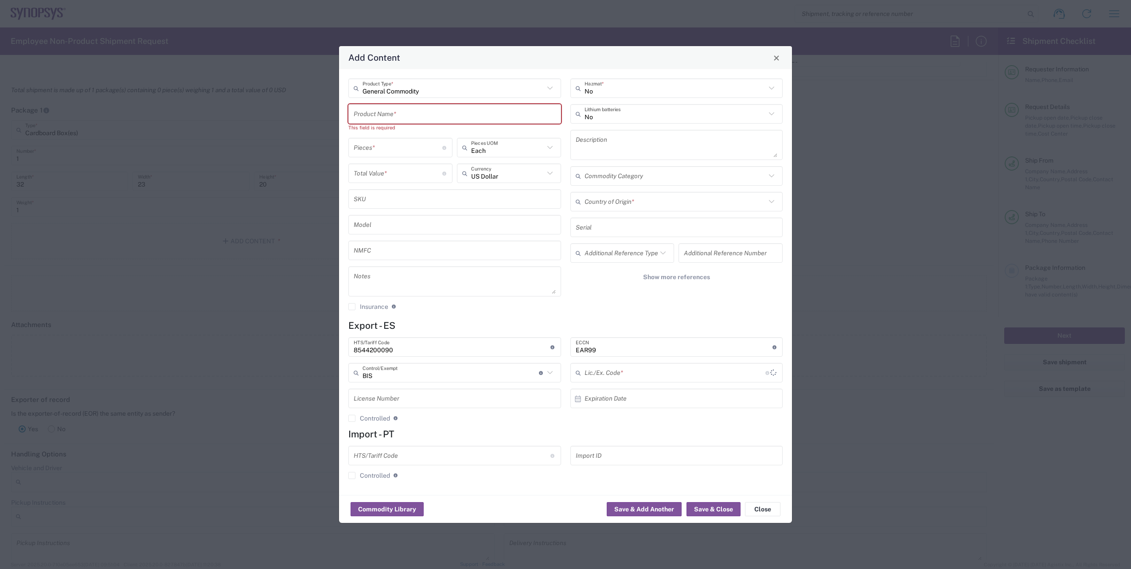
click at [647, 374] on input "text" at bounding box center [674, 373] width 181 height 16
click at [610, 389] on span "NLR - No License Required" at bounding box center [676, 392] width 211 height 14
type input "NLR - No License Required"
click at [384, 117] on input "text" at bounding box center [455, 114] width 202 height 16
paste input "LCA-111-1000-Z-Z"
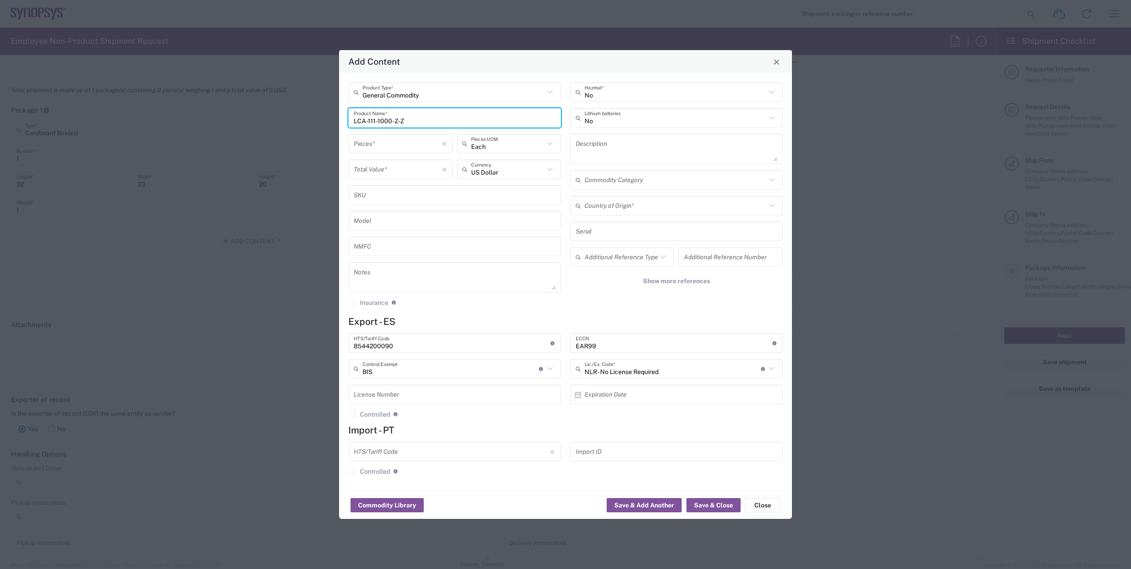
type input "LCA-111-1000-Z-Z"
click at [407, 145] on input "number" at bounding box center [398, 144] width 89 height 16
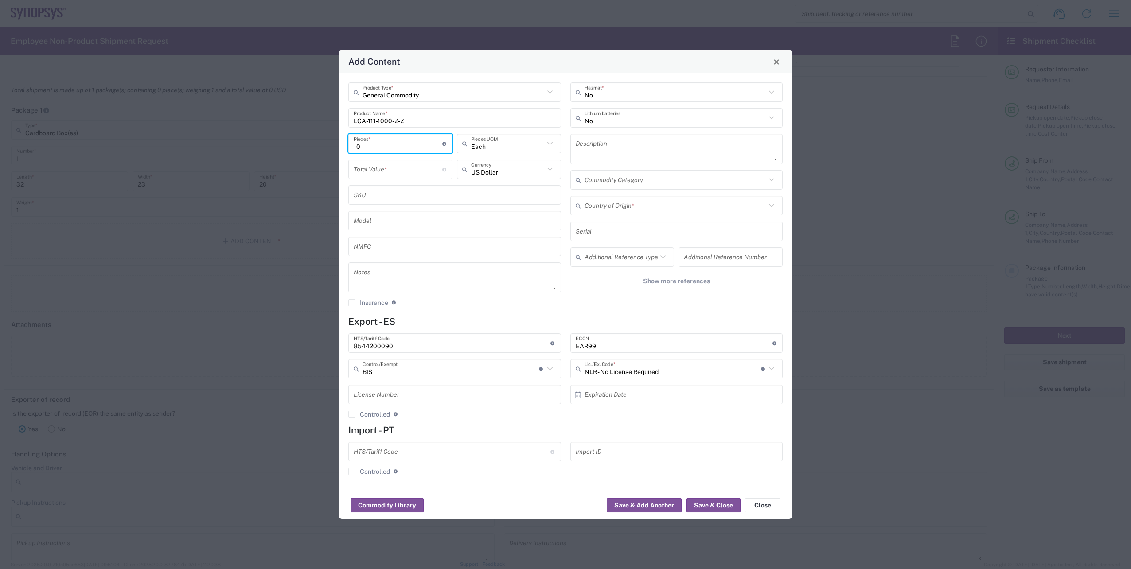
type input "10"
click at [385, 175] on input "number" at bounding box center [398, 170] width 89 height 16
type input "670.40"
click at [610, 142] on textarea at bounding box center [677, 148] width 202 height 25
paste textarea "H-MTD® Cab. [GEOGRAPHIC_DATA]. double jack- double jack (E6K10B-1CAZ5-Z) - 1 me…"
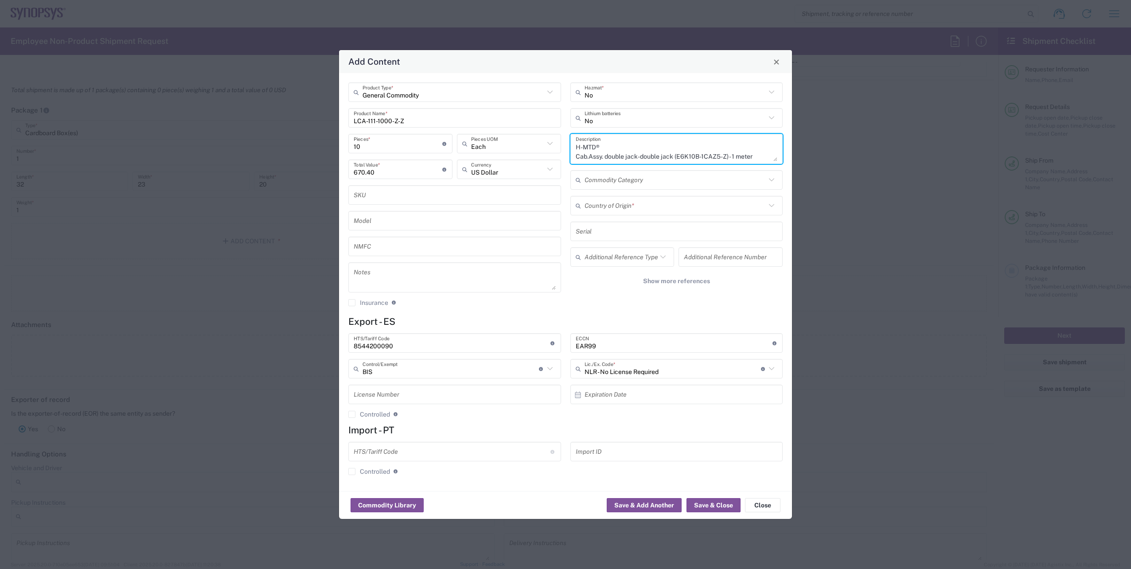
scroll to position [0, 0]
type textarea "H-MTD® Cab. [GEOGRAPHIC_DATA]. double jack-double jack (E6K10B-1CAZ5-Z) - 1 met…"
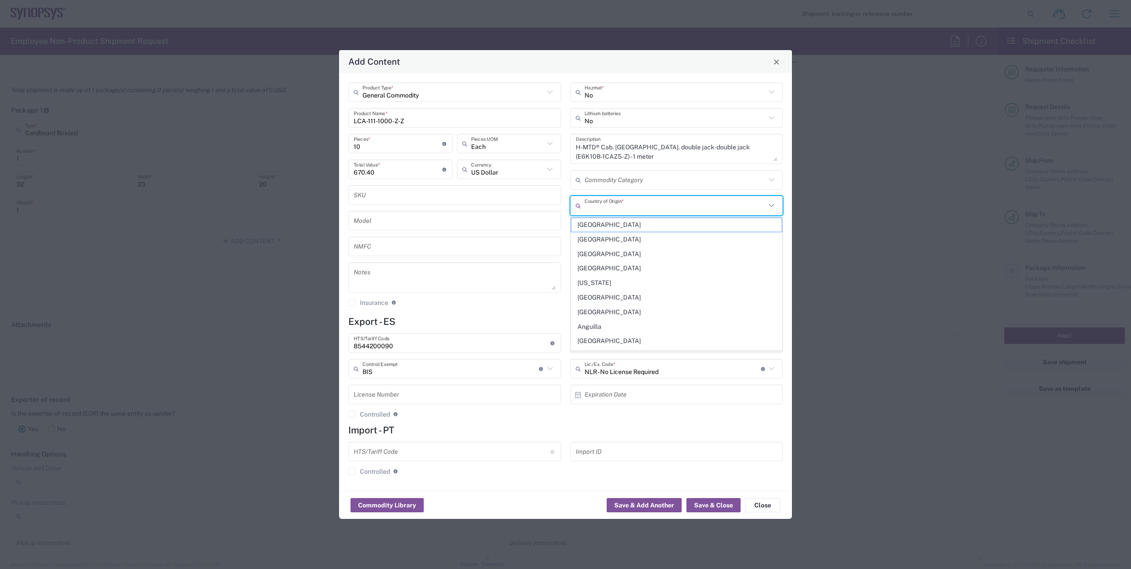
click at [599, 207] on input "text" at bounding box center [675, 206] width 182 height 16
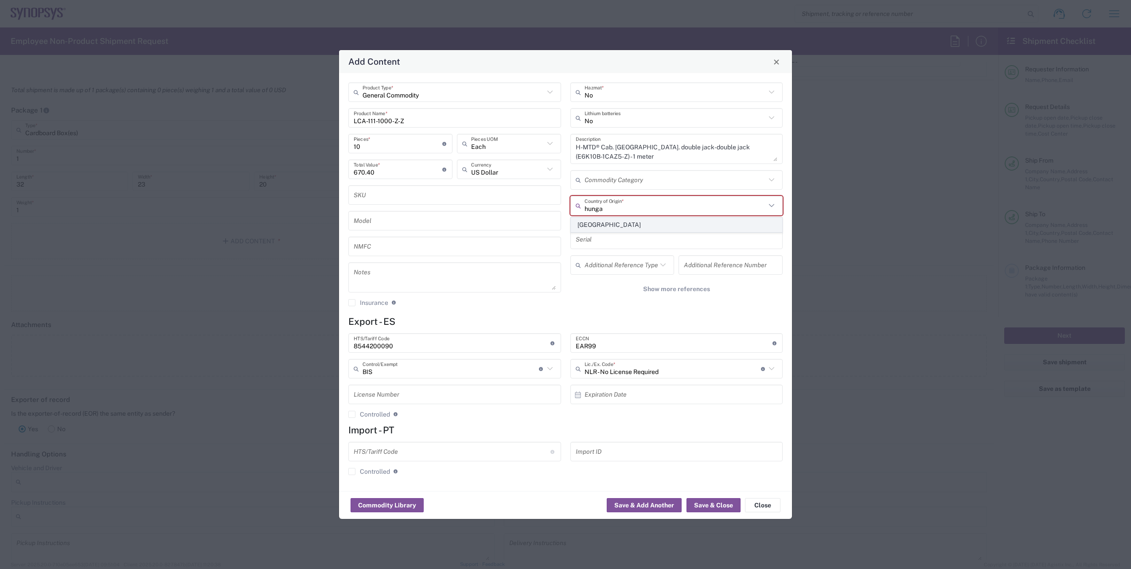
click at [584, 222] on span "[GEOGRAPHIC_DATA]" at bounding box center [676, 225] width 211 height 14
type input "[GEOGRAPHIC_DATA]"
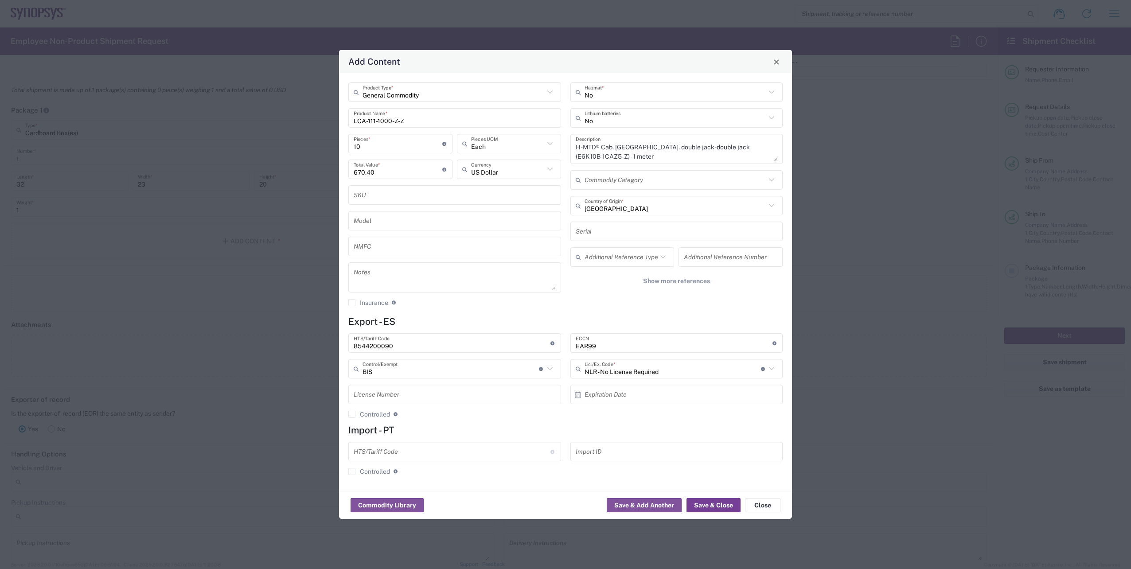
click at [711, 506] on button "Save & Close" at bounding box center [713, 505] width 54 height 14
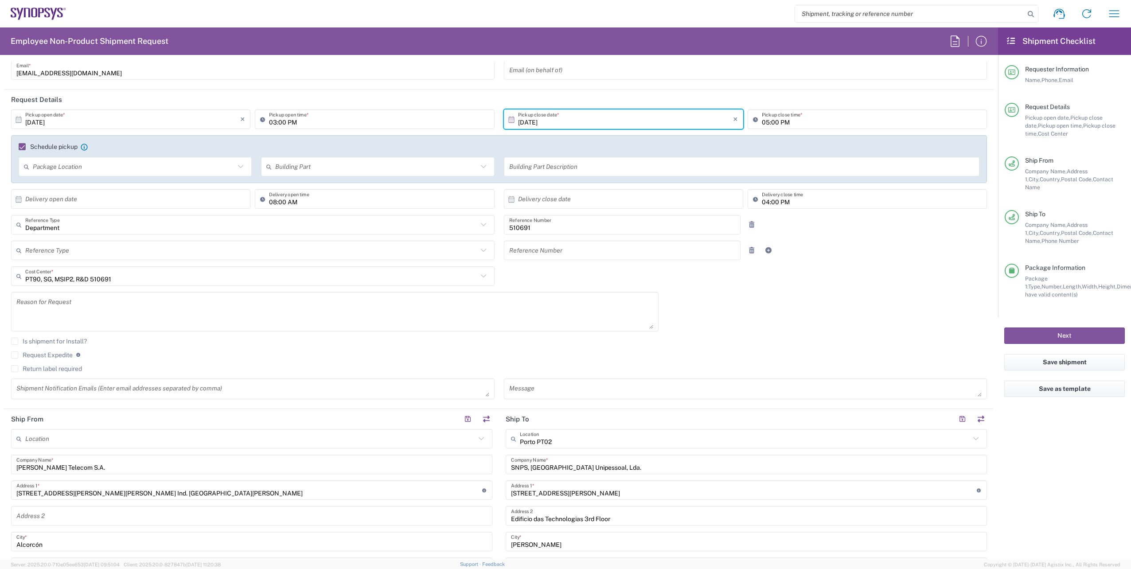
scroll to position [89, 0]
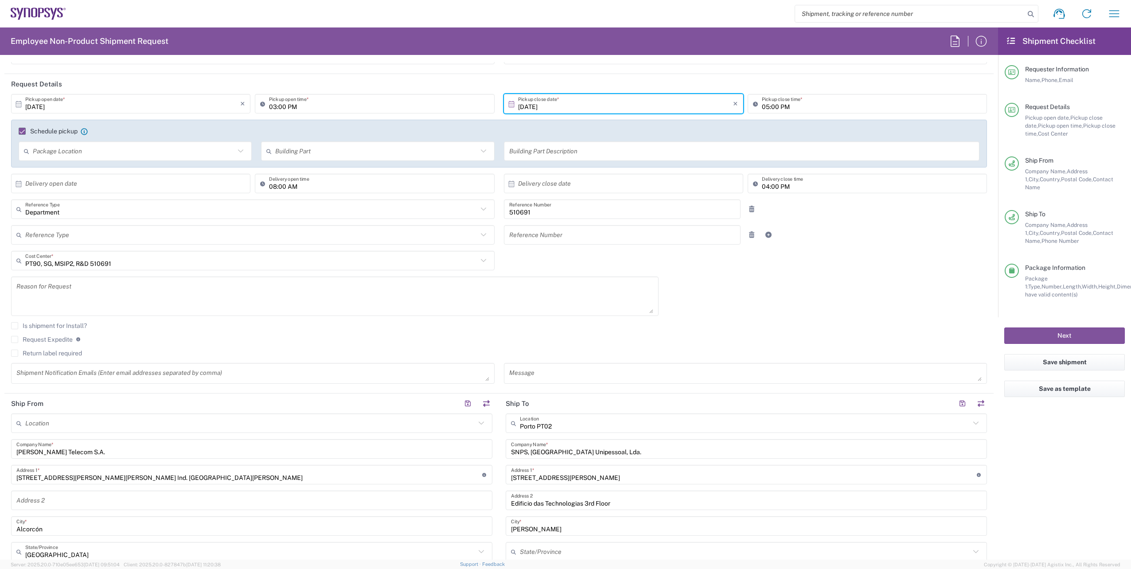
click at [202, 370] on textarea at bounding box center [252, 374] width 473 height 16
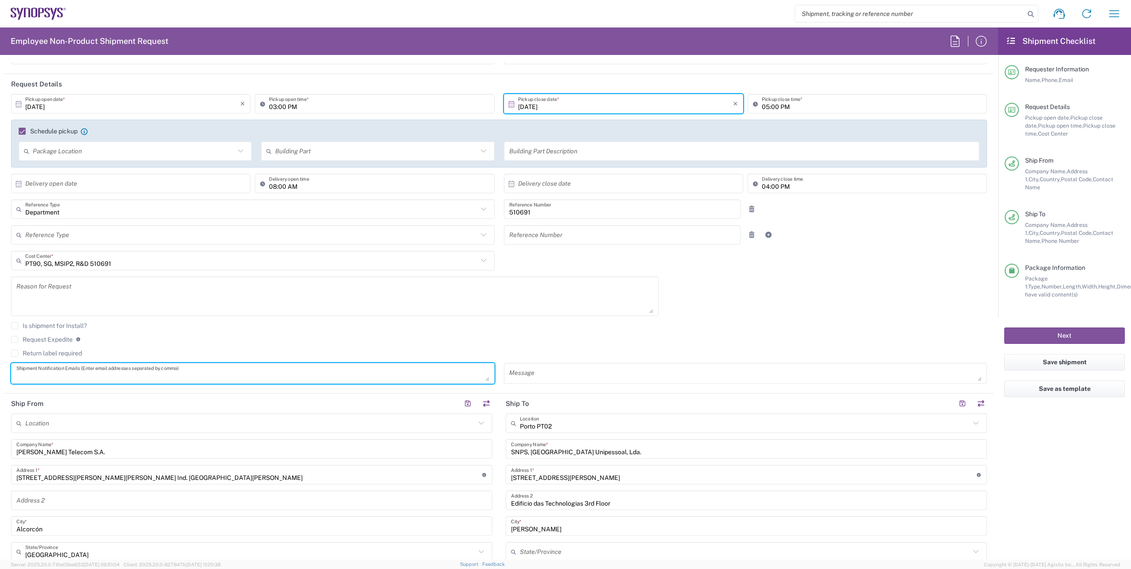
click at [77, 381] on textarea at bounding box center [252, 374] width 473 height 16
paste textarea "[EMAIL_ADDRESS][DOMAIN_NAME], [PERSON_NAME][EMAIL_ADDRESS][DOMAIN_NAME], [EMAIL…"
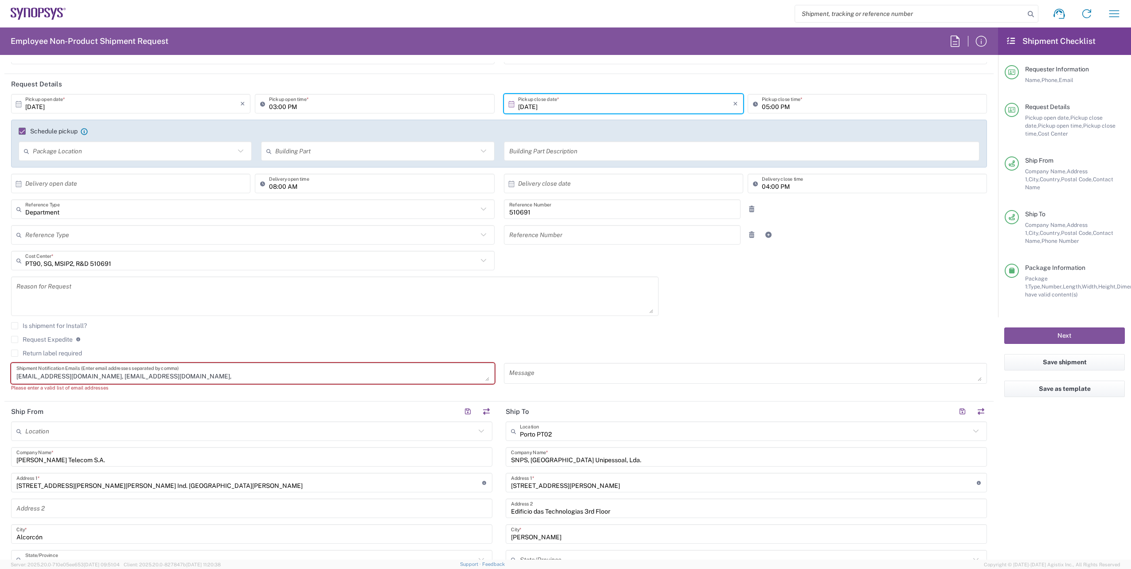
click at [191, 376] on textarea "[EMAIL_ADDRESS][DOMAIN_NAME], [EMAIL_ADDRESS][DOMAIN_NAME]," at bounding box center [252, 374] width 473 height 16
paste textarea "[EMAIL_ADDRESS][DOMAIN_NAME]"
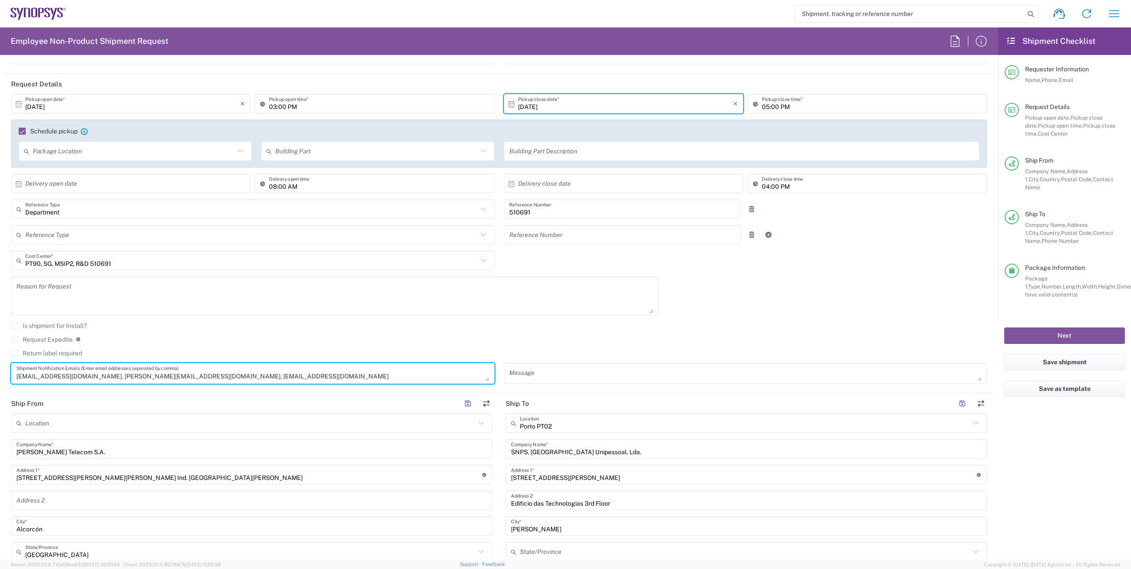
type textarea "[EMAIL_ADDRESS][DOMAIN_NAME], [PERSON_NAME][EMAIL_ADDRESS][DOMAIN_NAME], [EMAIL…"
click at [750, 298] on div "[DATE] × Pickup open date * Cancel Apply 03:00 PM Pickup open time * [DATE] × P…" at bounding box center [499, 242] width 985 height 296
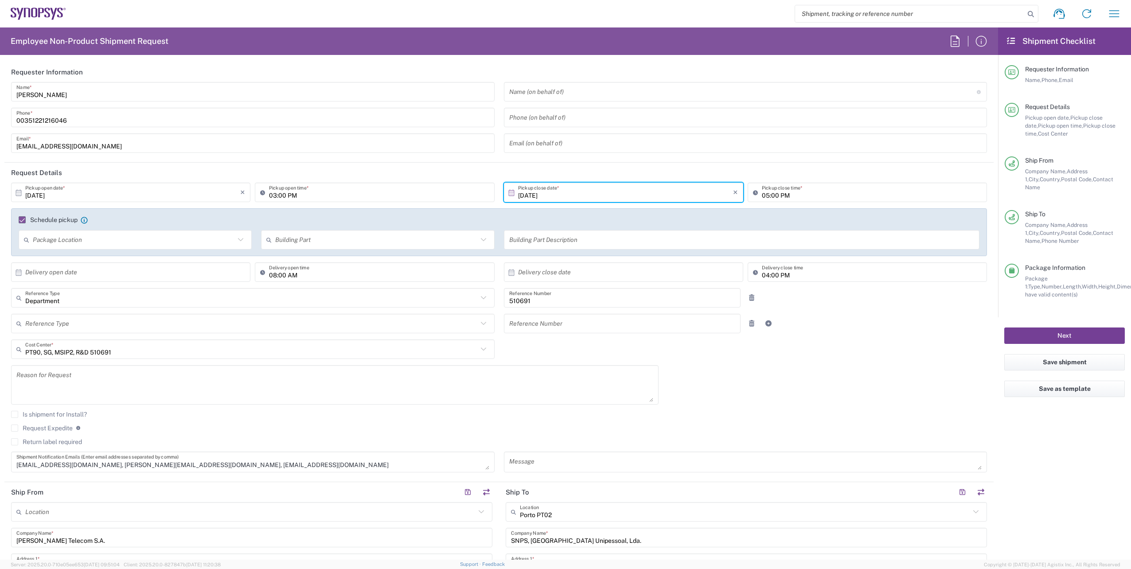
click at [1084, 327] on button "Next" at bounding box center [1064, 335] width 121 height 16
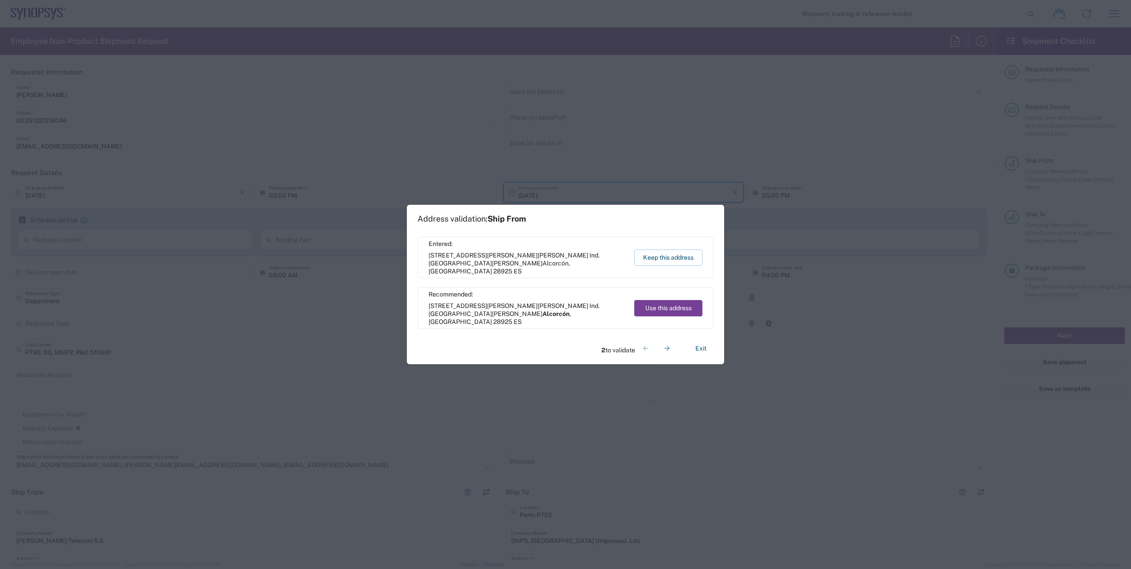
click at [665, 309] on button "Use this address" at bounding box center [668, 308] width 68 height 16
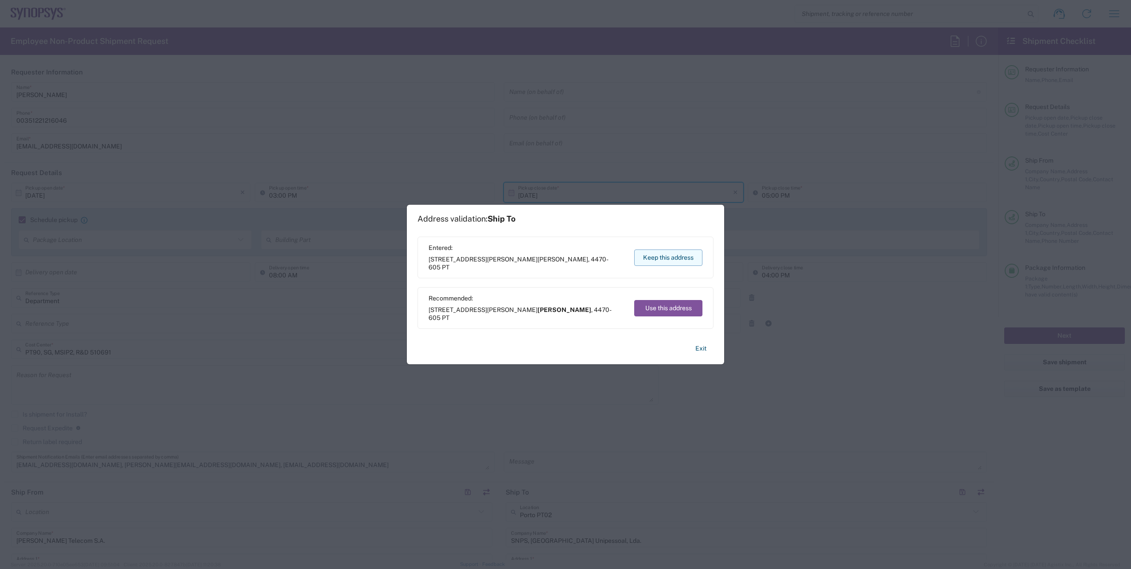
click at [672, 256] on button "Keep this address" at bounding box center [668, 257] width 68 height 16
type input "Alcorcón"
type input "[GEOGRAPHIC_DATA]"
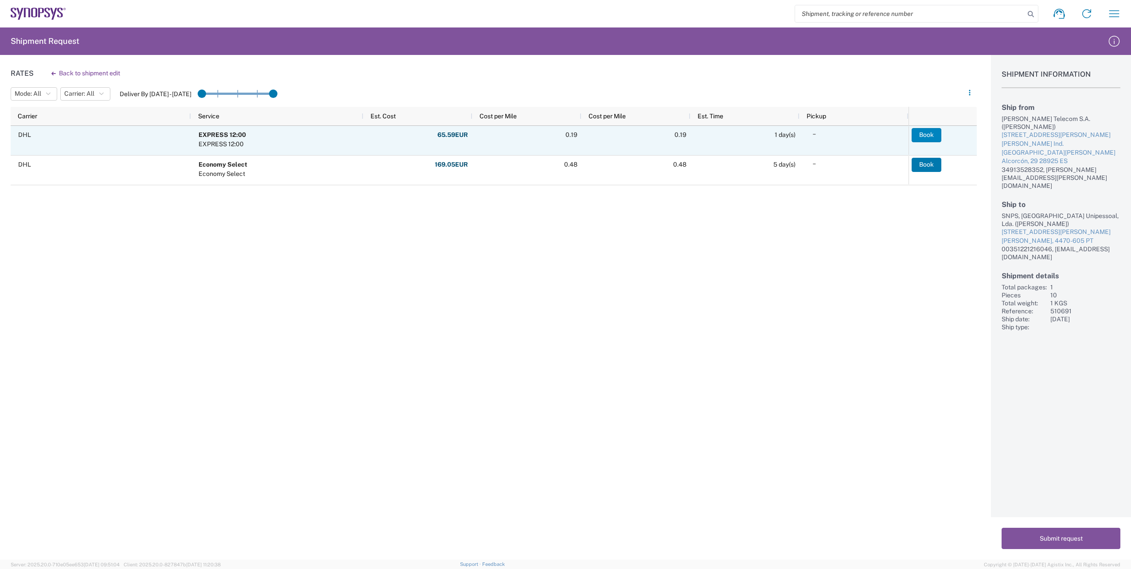
click at [926, 132] on button "Book" at bounding box center [926, 135] width 30 height 14
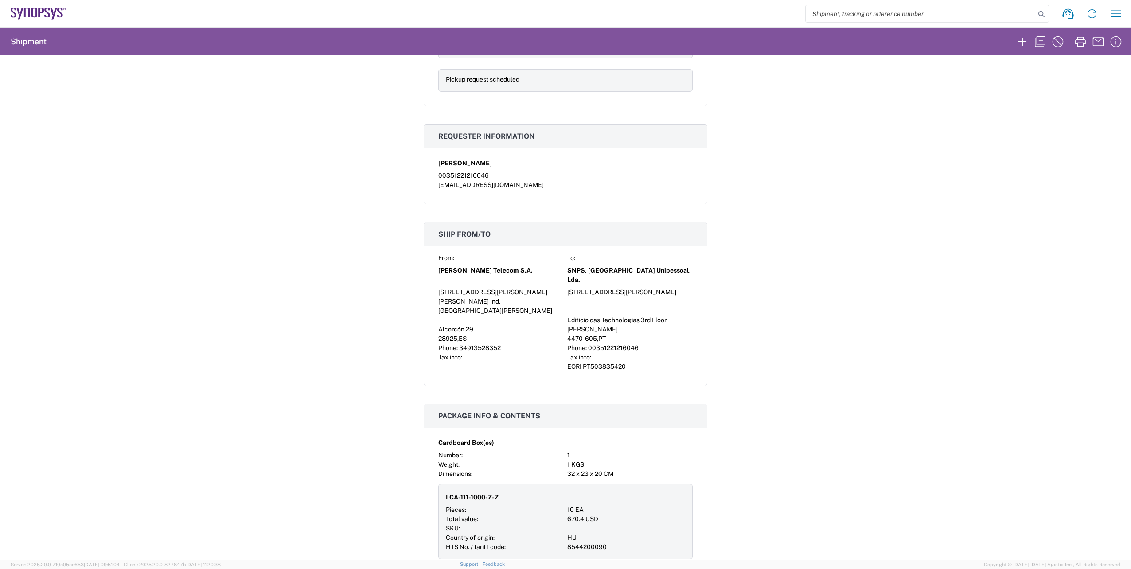
scroll to position [487, 0]
